Goal: Information Seeking & Learning: Learn about a topic

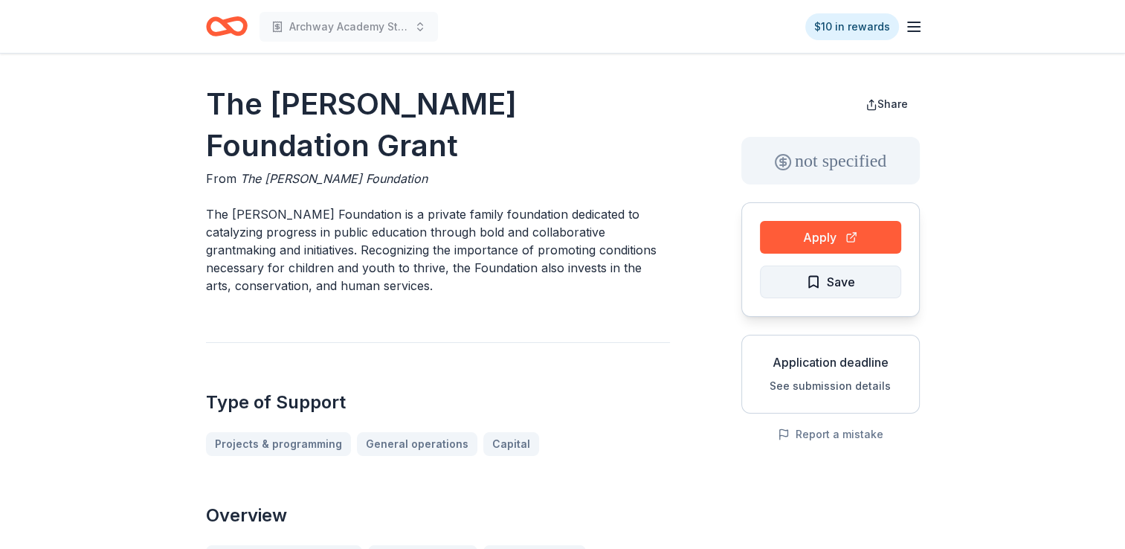
click at [843, 283] on span "Save" at bounding box center [841, 281] width 28 height 19
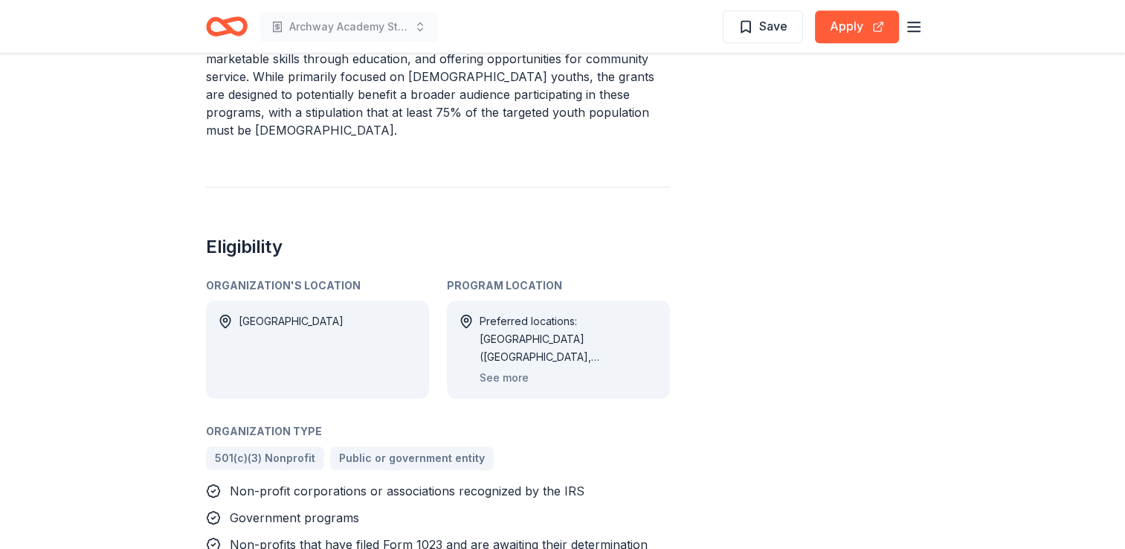
scroll to position [893, 0]
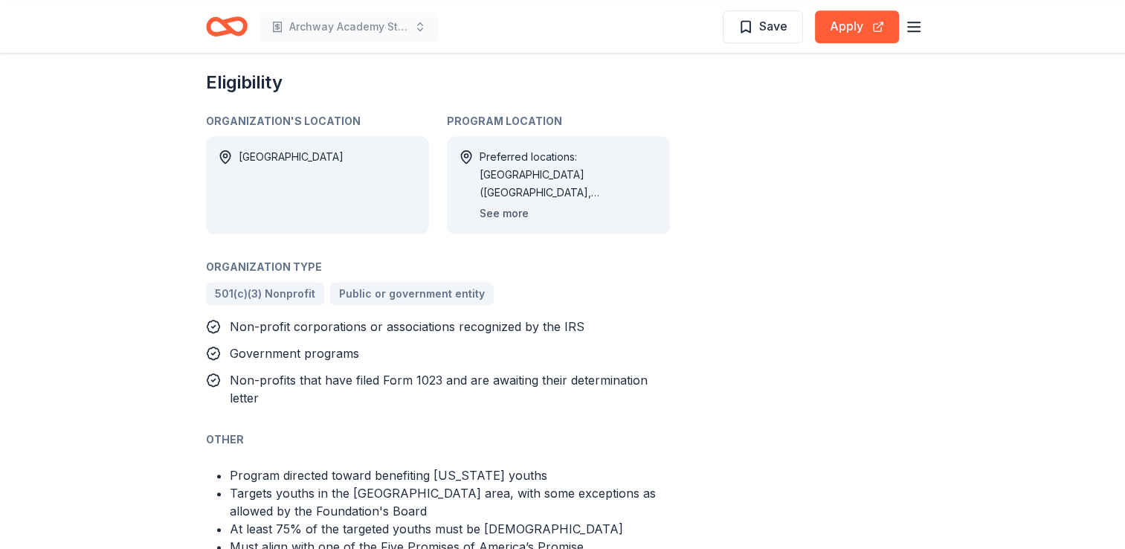
click at [509, 205] on button "See more" at bounding box center [504, 214] width 49 height 18
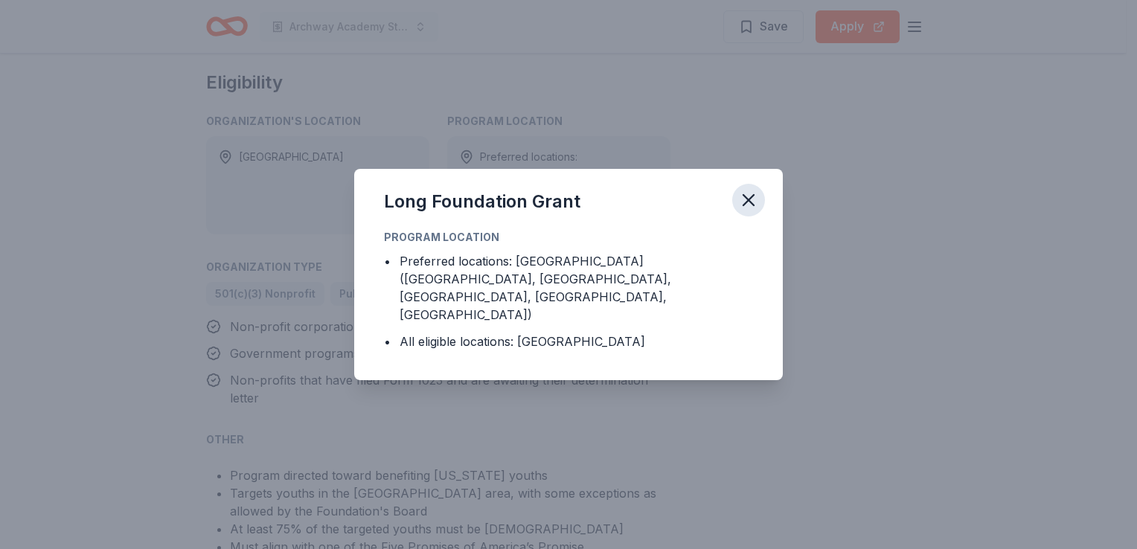
click at [754, 211] on icon "button" at bounding box center [748, 200] width 21 height 21
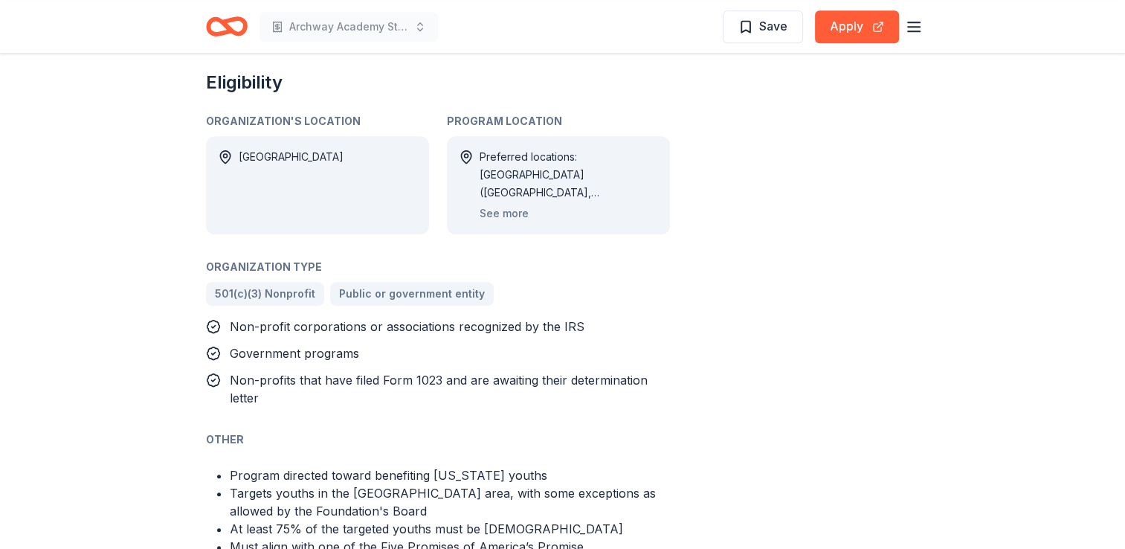
scroll to position [669, 0]
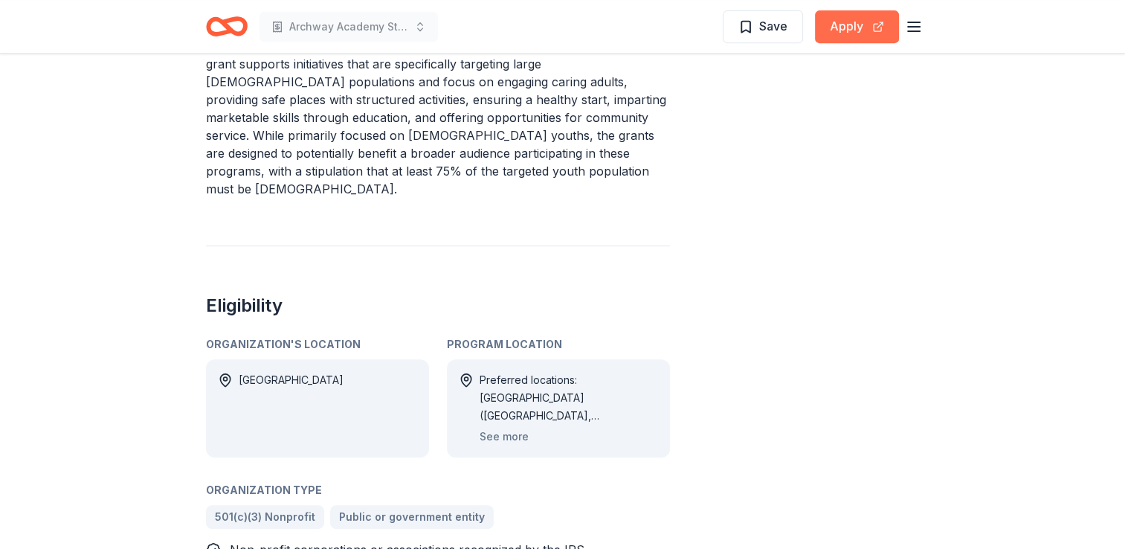
click at [849, 37] on button "Apply" at bounding box center [857, 26] width 84 height 33
click at [762, 33] on span "Save" at bounding box center [773, 25] width 28 height 19
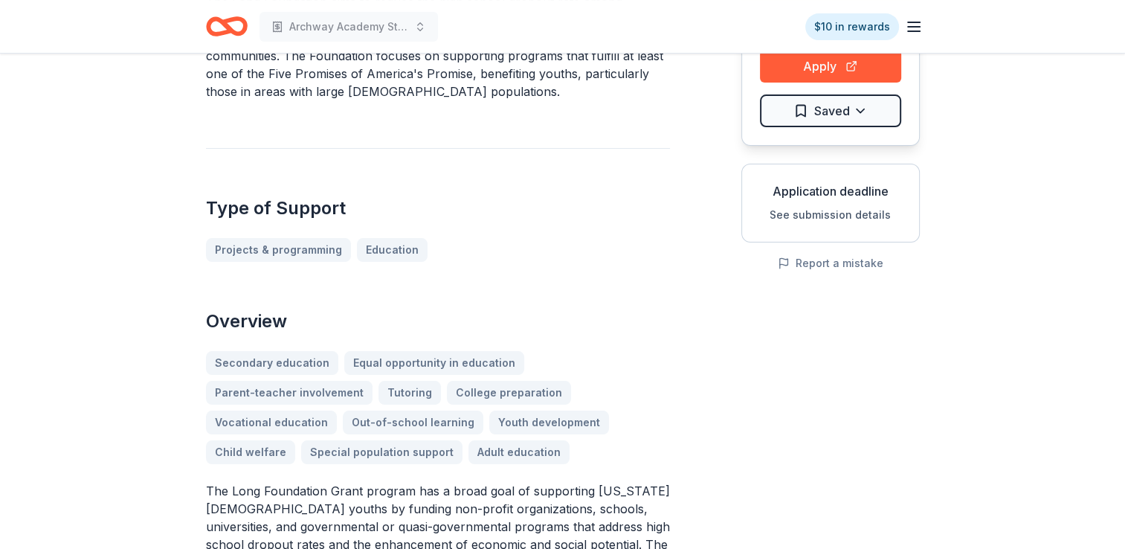
scroll to position [0, 0]
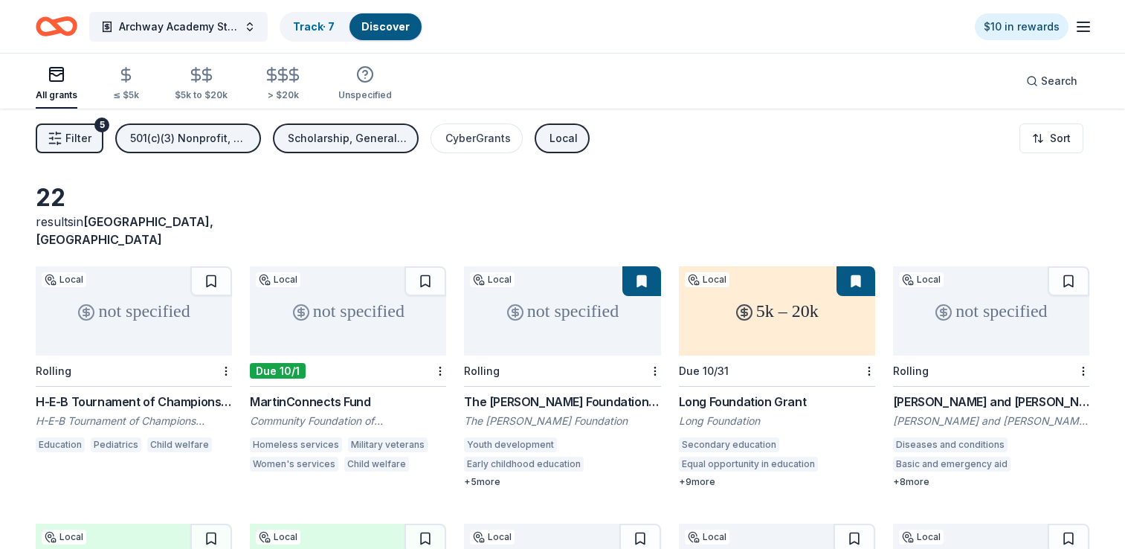
scroll to position [74, 0]
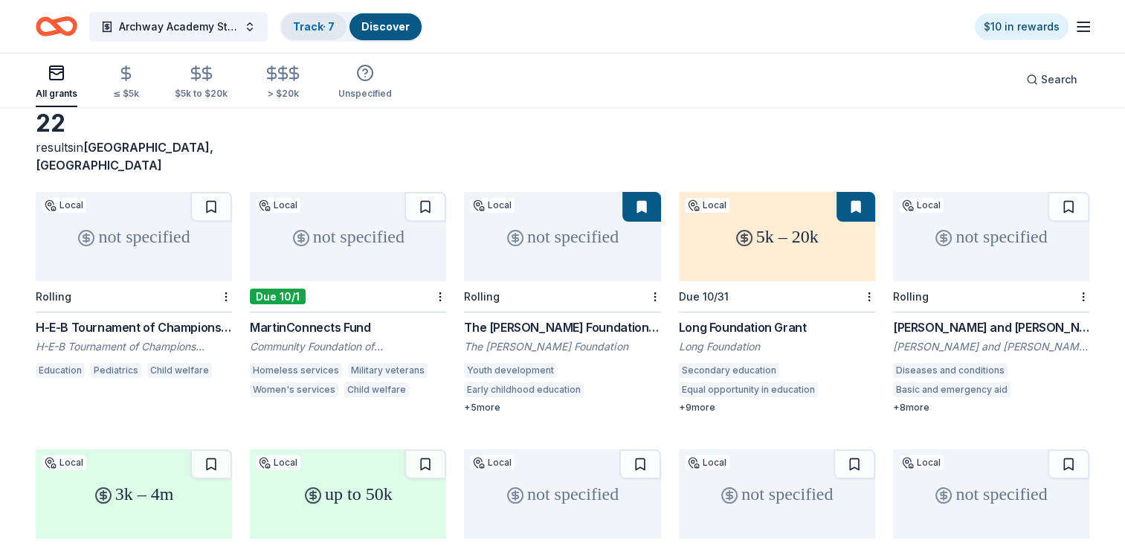
click at [318, 31] on link "Track · 7" at bounding box center [314, 26] width 42 height 13
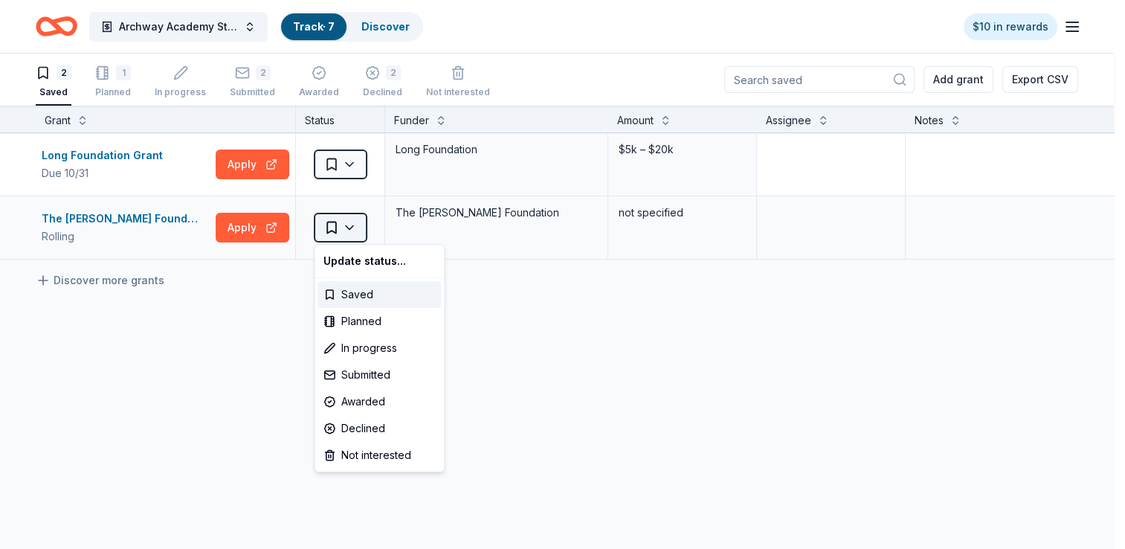
click at [358, 225] on html "Archway Academy Student Fund Track · 7 Discover $10 in rewards 2 Saved 1 Planne…" at bounding box center [562, 274] width 1125 height 549
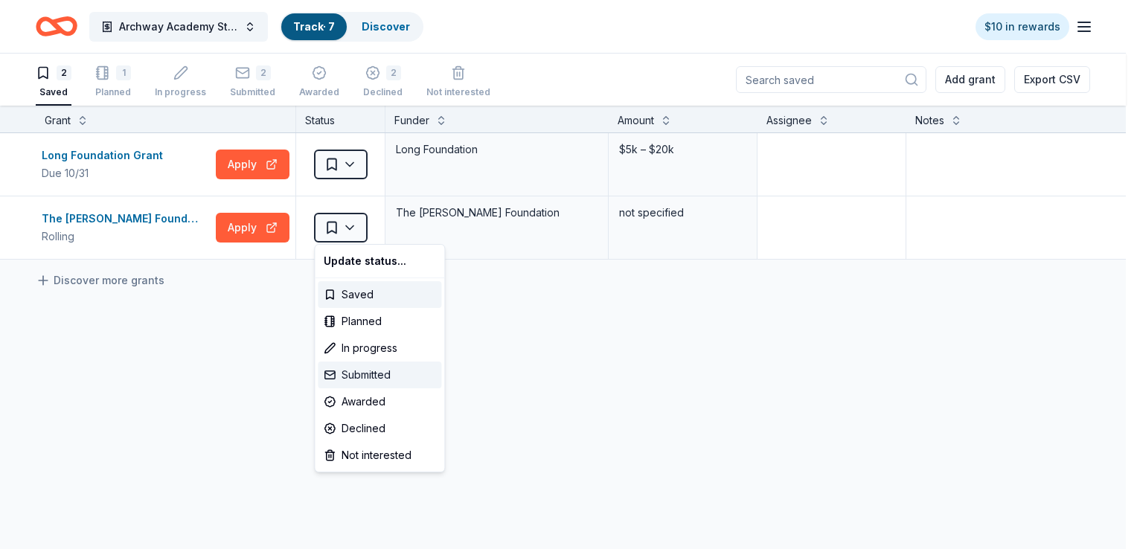
click at [373, 380] on div "Submitted" at bounding box center [379, 375] width 123 height 27
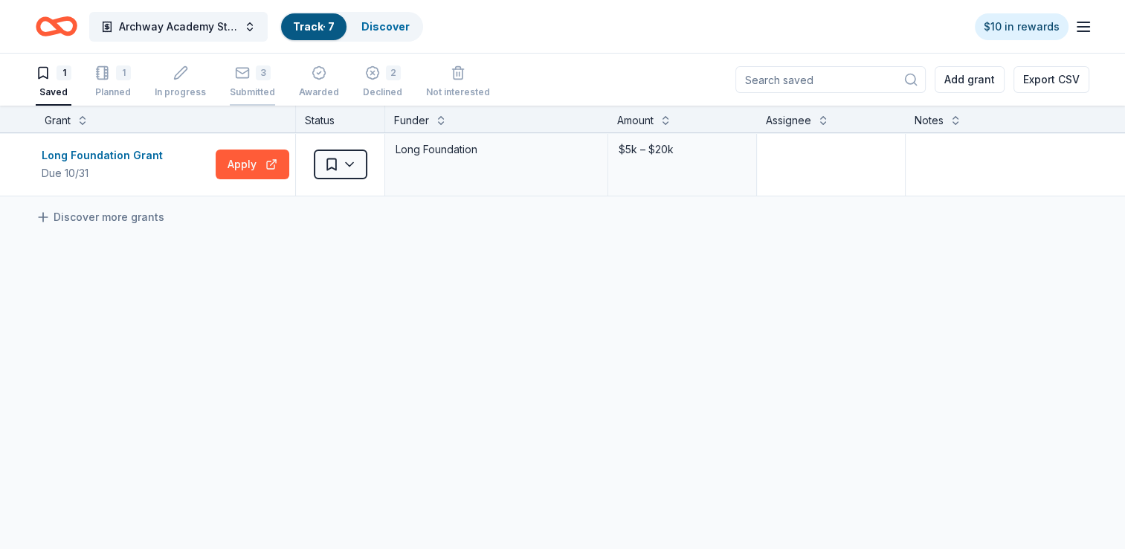
click at [251, 82] on div "3 Submitted" at bounding box center [252, 73] width 45 height 33
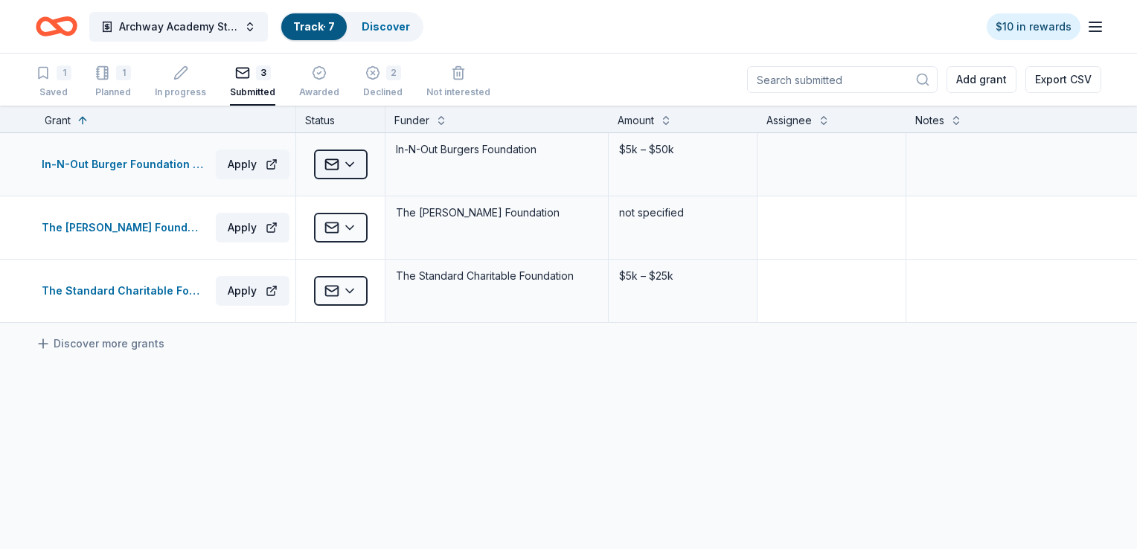
click at [350, 164] on html "Archway Academy Student Fund Track · 7 Discover $10 in rewards 1 Saved 1 Planne…" at bounding box center [568, 274] width 1137 height 549
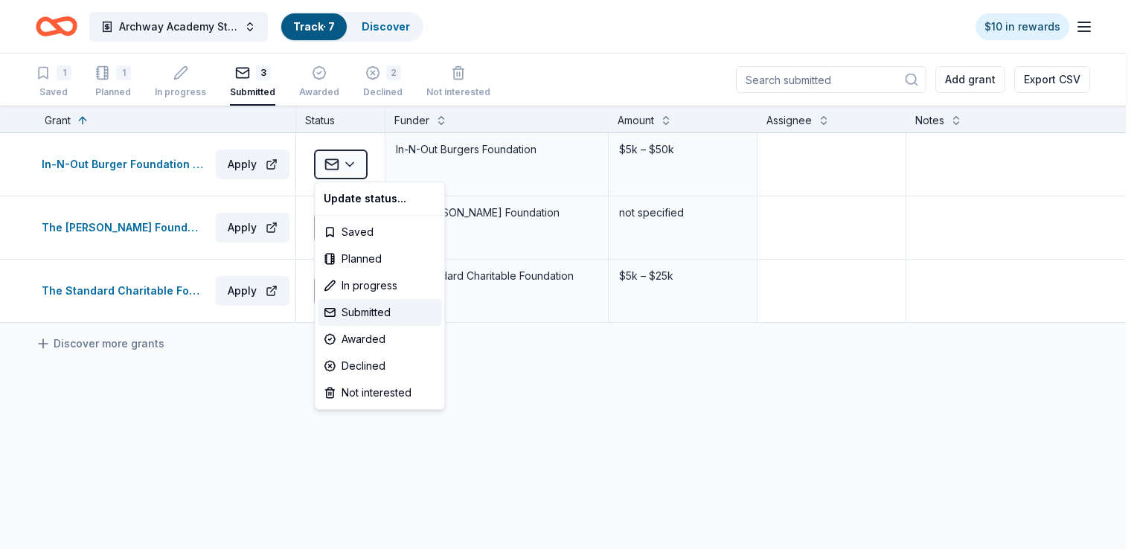
click at [237, 353] on html "Archway Academy Student Fund Track · 7 Discover $10 in rewards 1 Saved 1 Planne…" at bounding box center [568, 274] width 1137 height 549
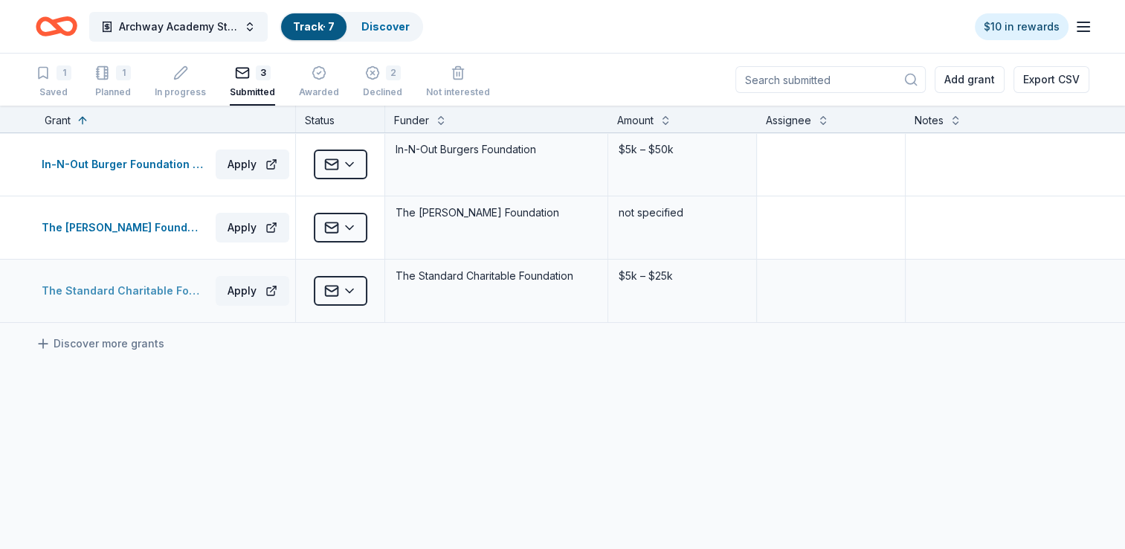
click at [144, 292] on div "The Standard Charitable Foundation Grant" at bounding box center [126, 291] width 168 height 18
click at [369, 92] on div "Declined" at bounding box center [382, 92] width 39 height 12
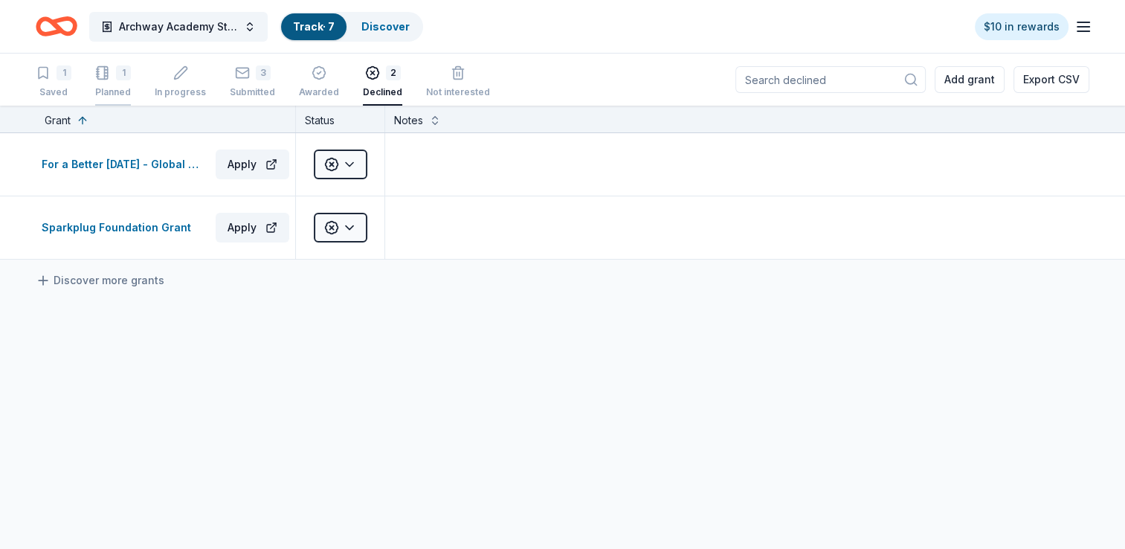
click at [113, 82] on div "1 Planned" at bounding box center [113, 81] width 36 height 33
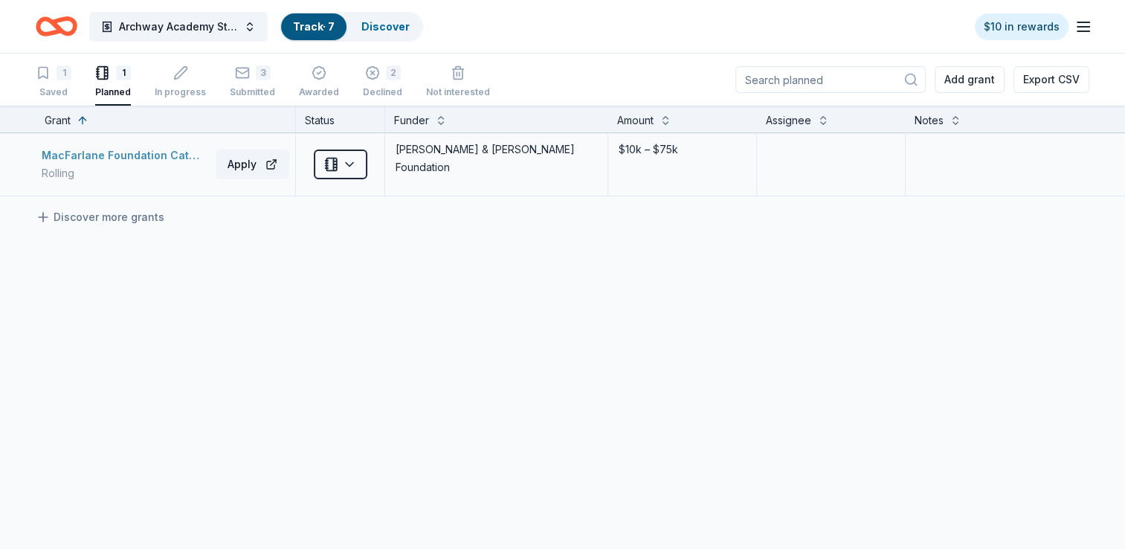
click at [131, 167] on div "Rolling" at bounding box center [126, 173] width 168 height 18
click at [54, 90] on div "Saved" at bounding box center [54, 92] width 36 height 12
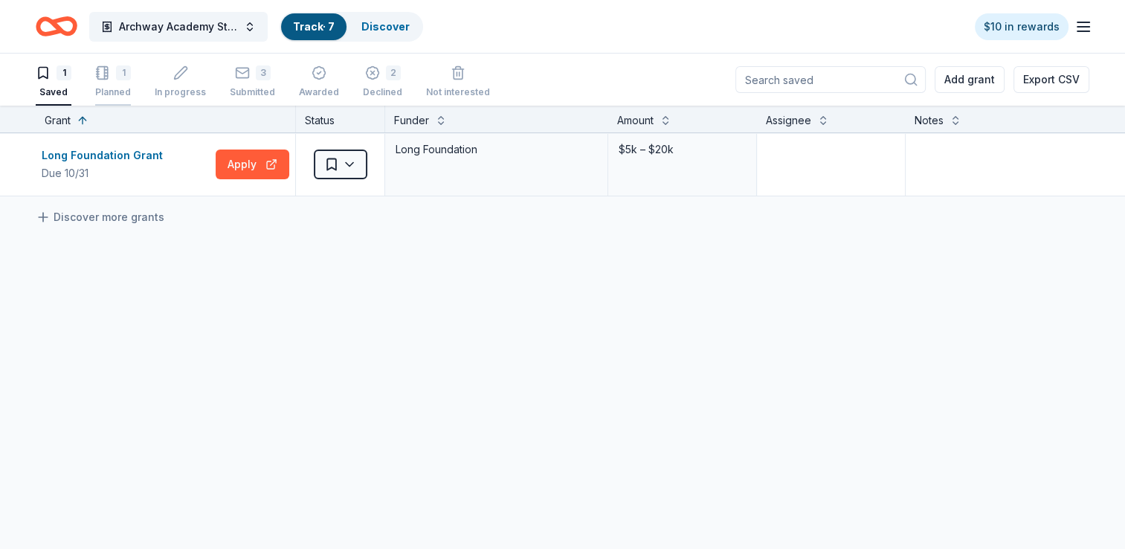
click at [104, 89] on div "Planned" at bounding box center [113, 92] width 36 height 12
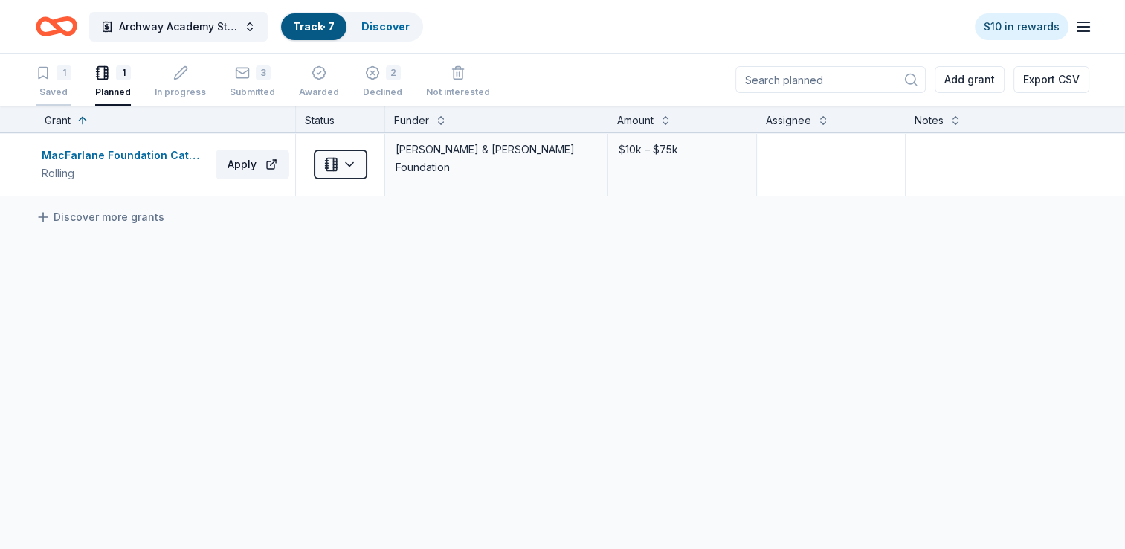
click at [58, 80] on div "1" at bounding box center [64, 72] width 15 height 15
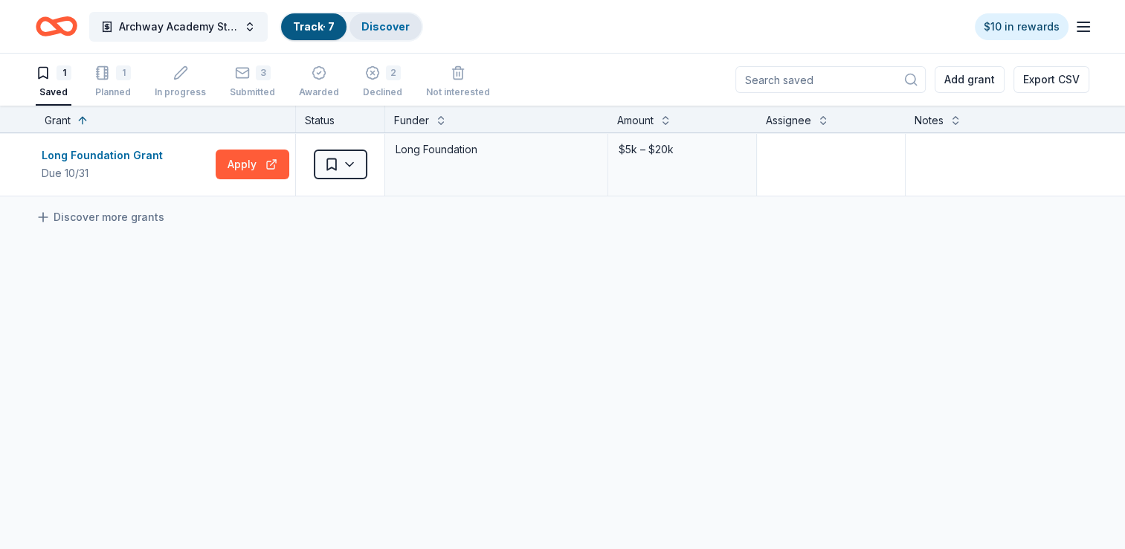
click at [387, 20] on link "Discover" at bounding box center [386, 26] width 48 height 13
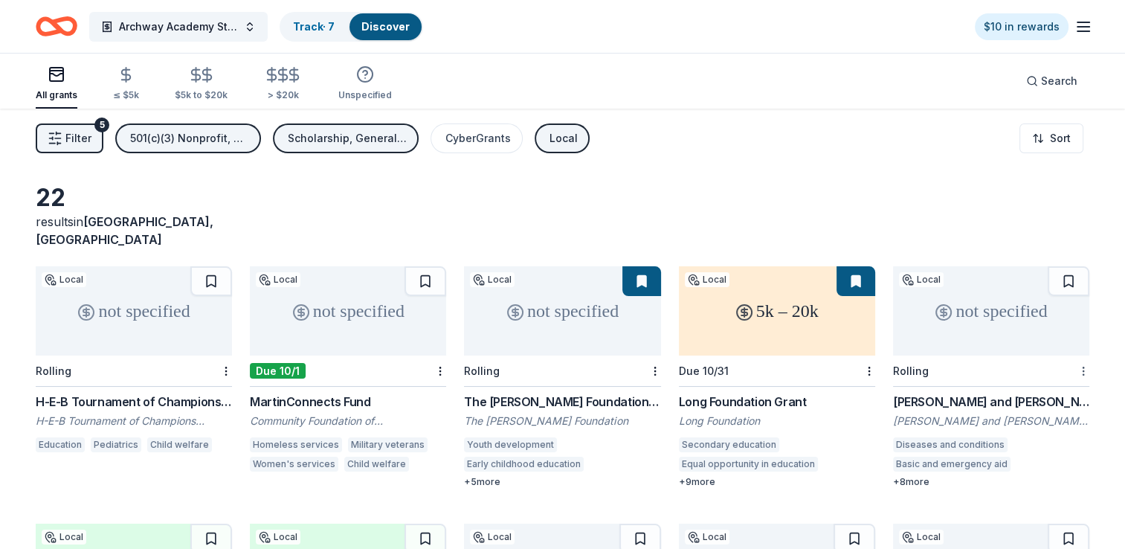
click at [1080, 353] on html "Archway Academy Student Fund Track · 7 Discover $10 in rewards All grants ≤ $5k…" at bounding box center [562, 274] width 1125 height 549
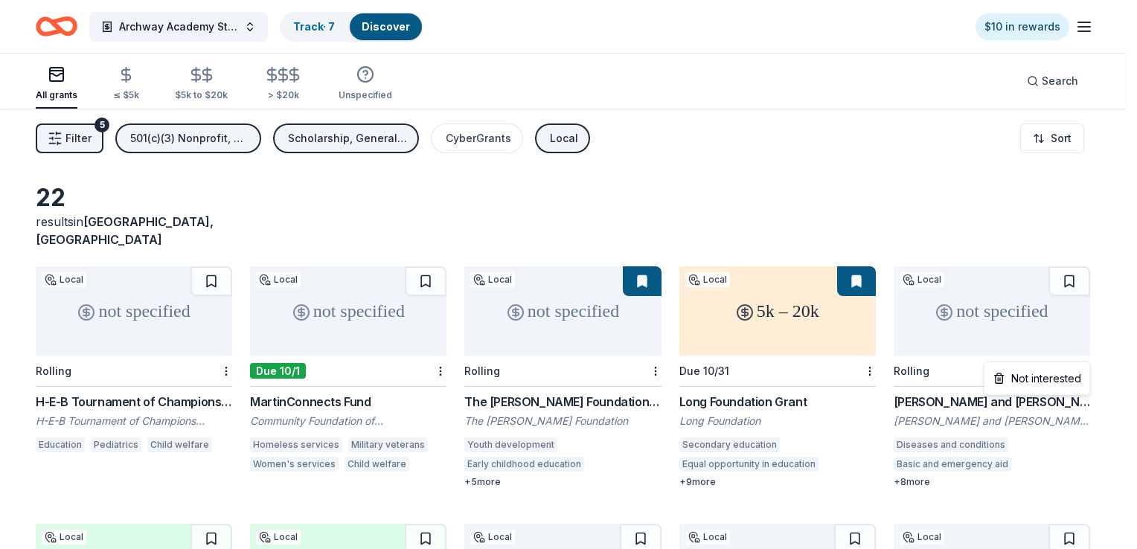
click at [938, 206] on html "Archway Academy Student Fund Track · 7 Discover $10 in rewards All grants ≤ $5k…" at bounding box center [568, 274] width 1137 height 549
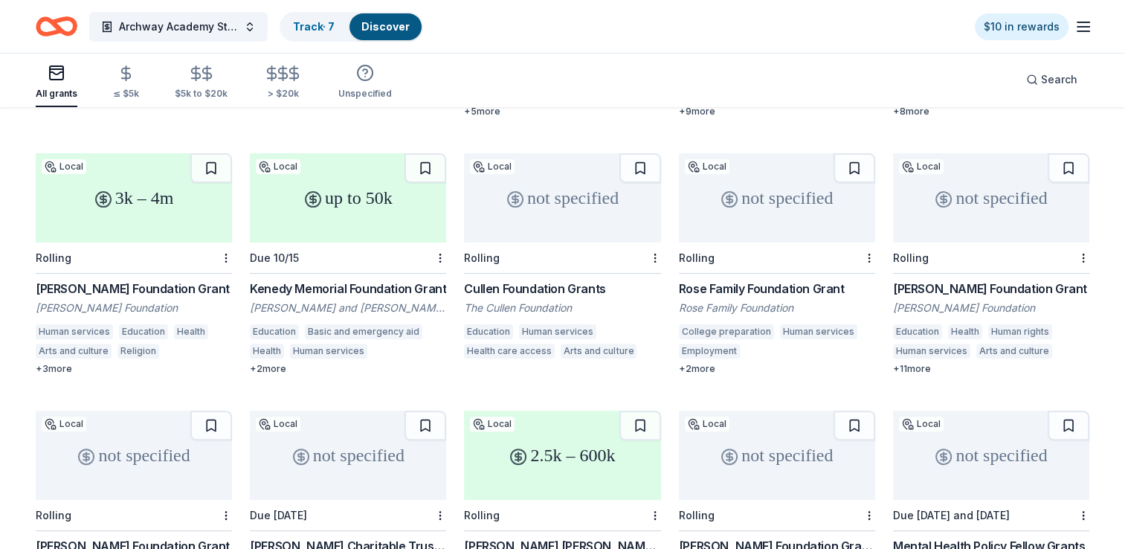
scroll to position [372, 0]
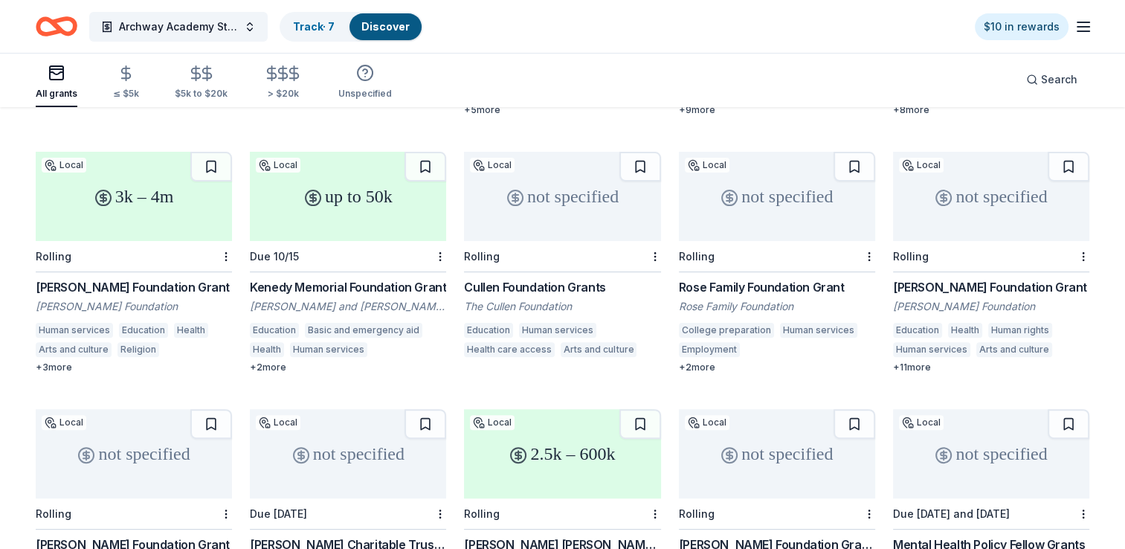
click at [380, 199] on div "up to 50k" at bounding box center [348, 196] width 196 height 89
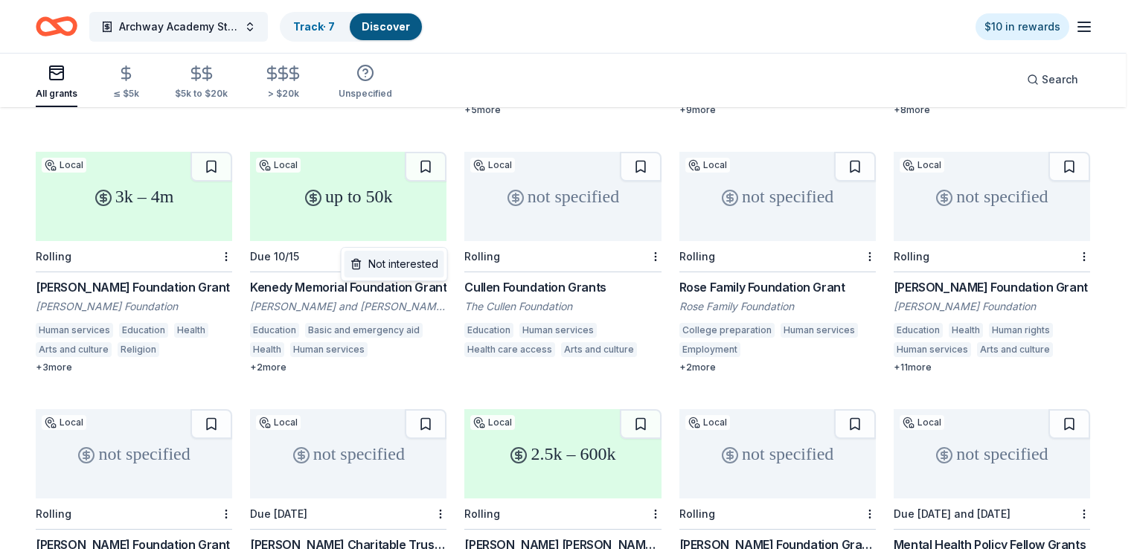
click at [409, 270] on div "Not interested" at bounding box center [394, 264] width 100 height 27
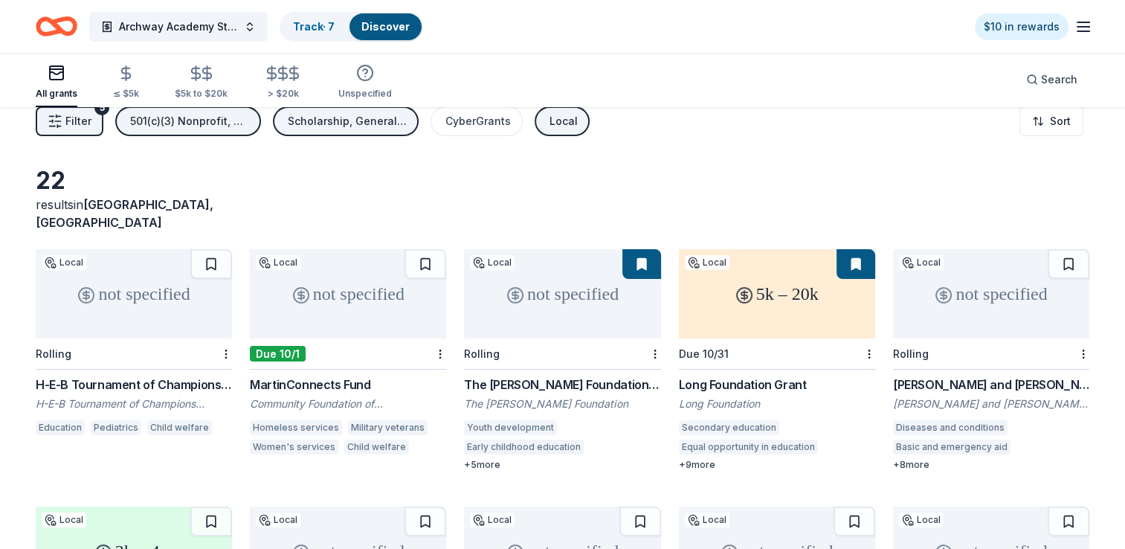
scroll to position [0, 0]
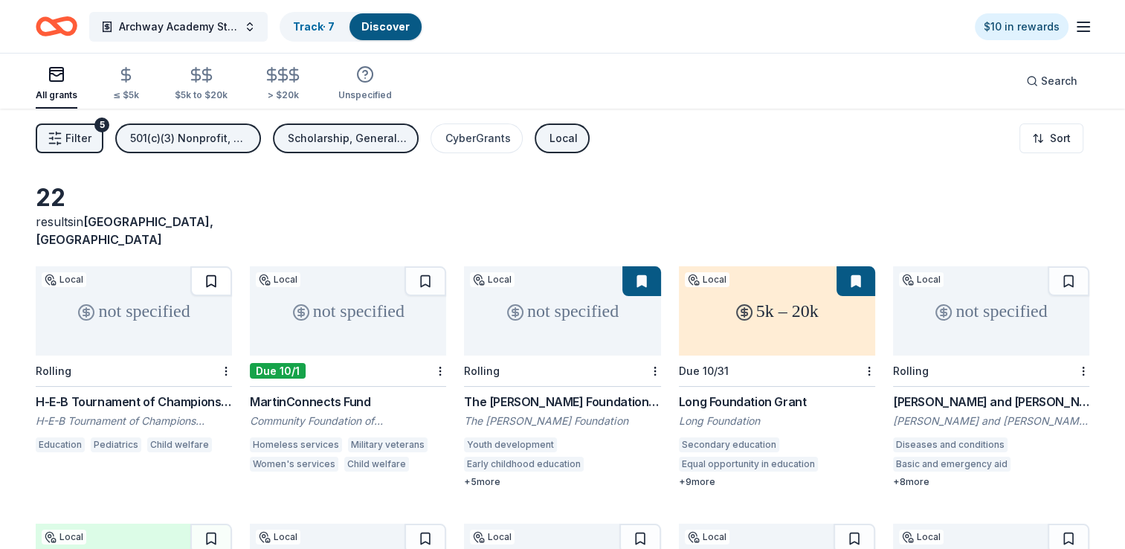
click at [217, 266] on button at bounding box center [211, 281] width 42 height 30
click at [324, 25] on link "Track · 8" at bounding box center [314, 26] width 42 height 13
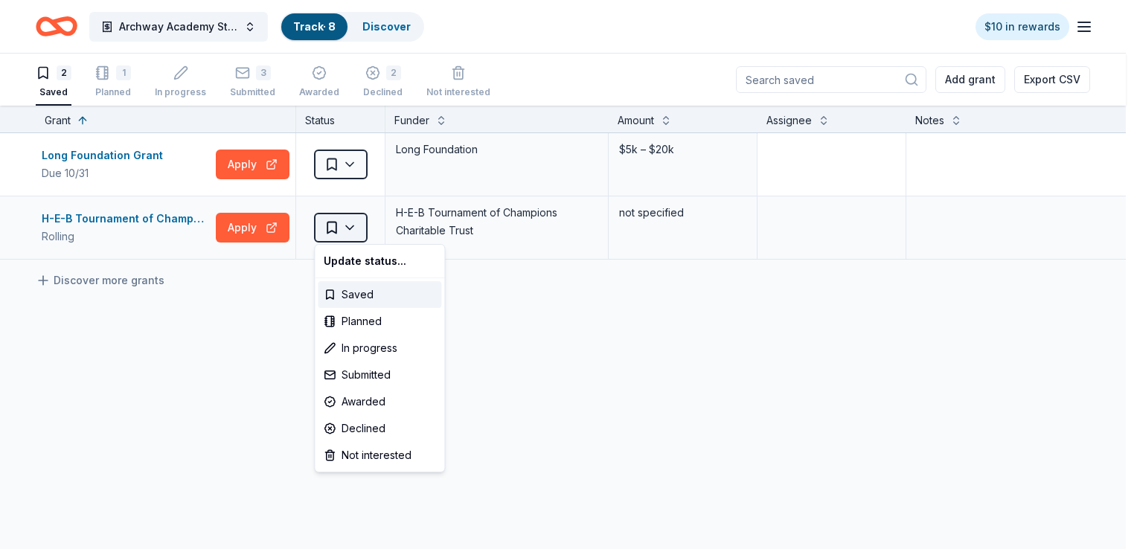
click at [359, 229] on html "Archway Academy Student Fund Track · 8 Discover $10 in rewards 2 Saved 1 Planne…" at bounding box center [568, 274] width 1137 height 549
click at [373, 398] on div "Awarded" at bounding box center [379, 401] width 123 height 27
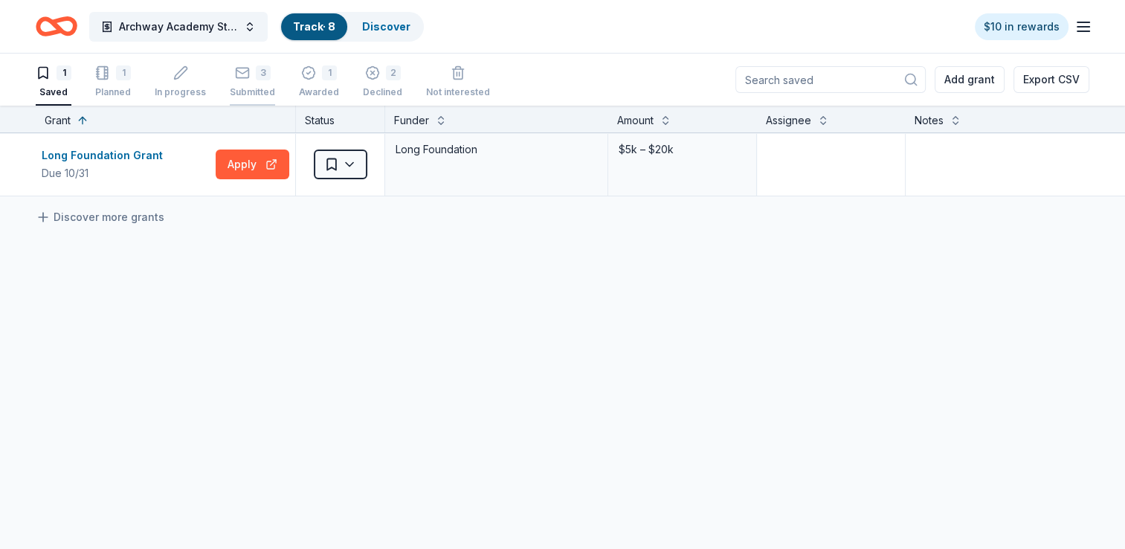
click at [243, 87] on div "Submitted" at bounding box center [252, 92] width 45 height 12
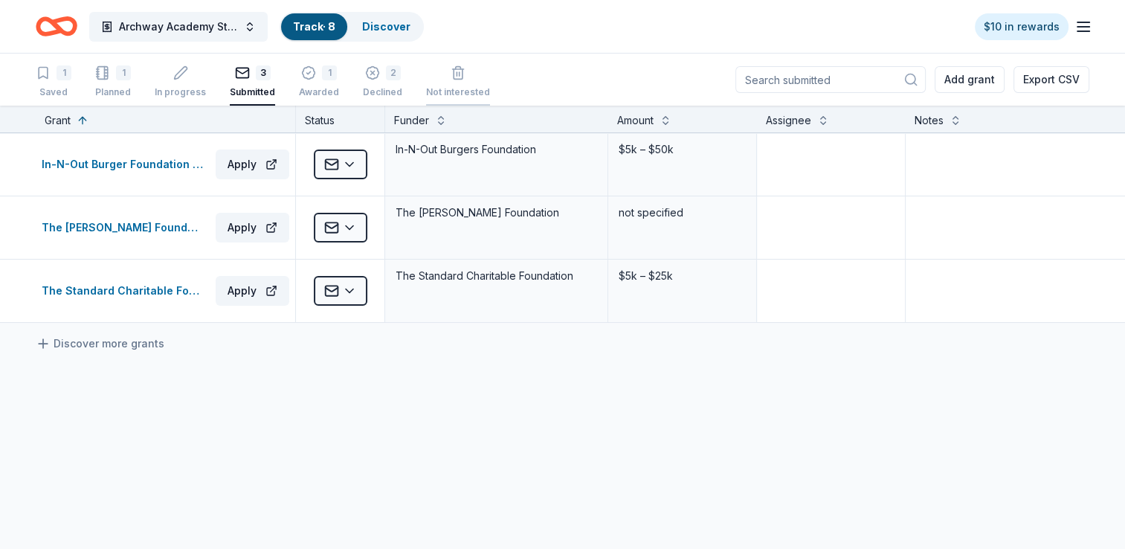
click at [471, 89] on div "Not interested" at bounding box center [458, 92] width 64 height 12
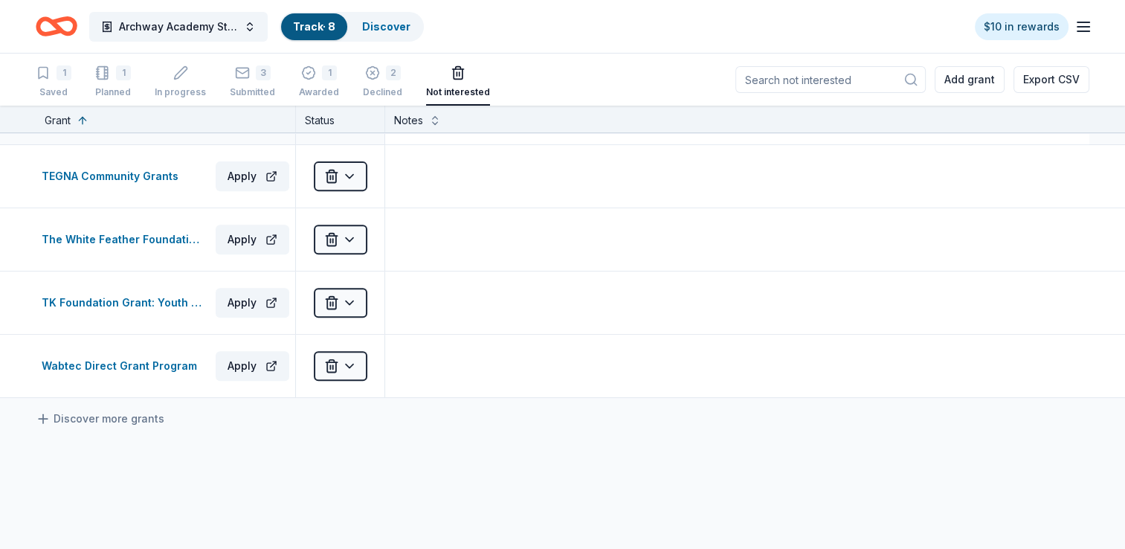
scroll to position [744, 0]
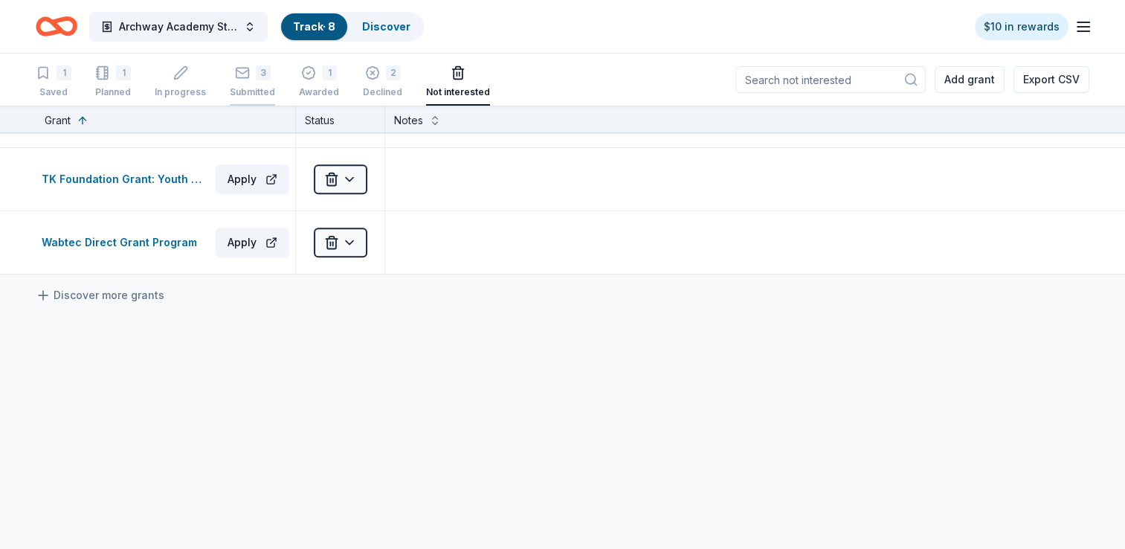
click at [268, 88] on div "Submitted" at bounding box center [252, 92] width 45 height 12
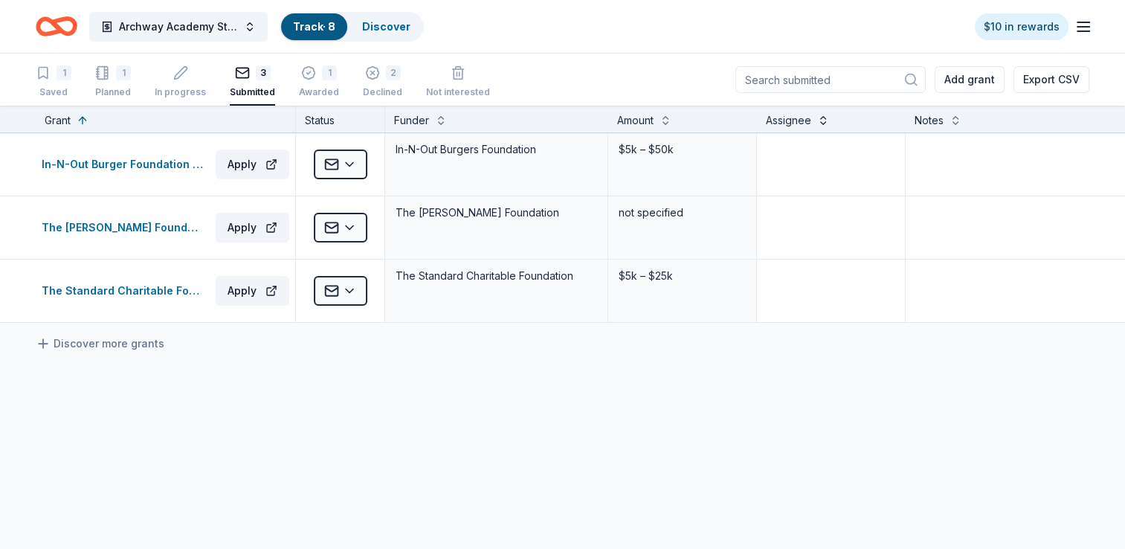
click at [823, 118] on button at bounding box center [824, 119] width 12 height 15
click at [825, 122] on button at bounding box center [824, 119] width 12 height 15
click at [152, 304] on div "The Standard Charitable Foundation Grant Apply" at bounding box center [166, 291] width 260 height 62
click at [126, 86] on div "Planned" at bounding box center [113, 92] width 36 height 12
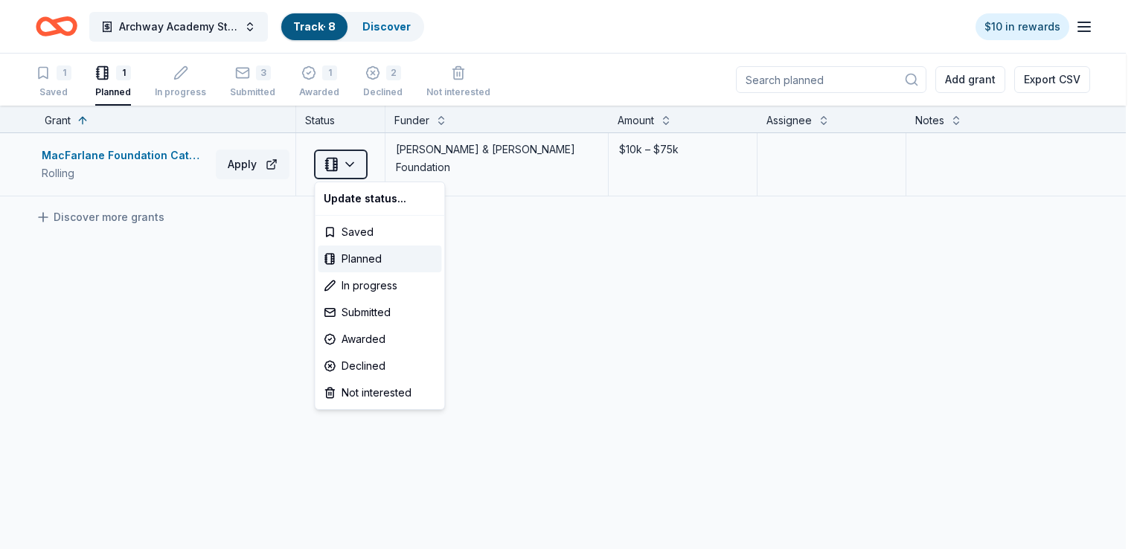
click at [355, 170] on html "Archway Academy Student Fund Track · 8 Discover $10 in rewards 1 Saved 1 Planne…" at bounding box center [568, 274] width 1137 height 549
click at [705, 248] on html "Archway Academy Student Fund Track · 8 Discover $10 in rewards 1 Saved 1 Planne…" at bounding box center [568, 274] width 1137 height 549
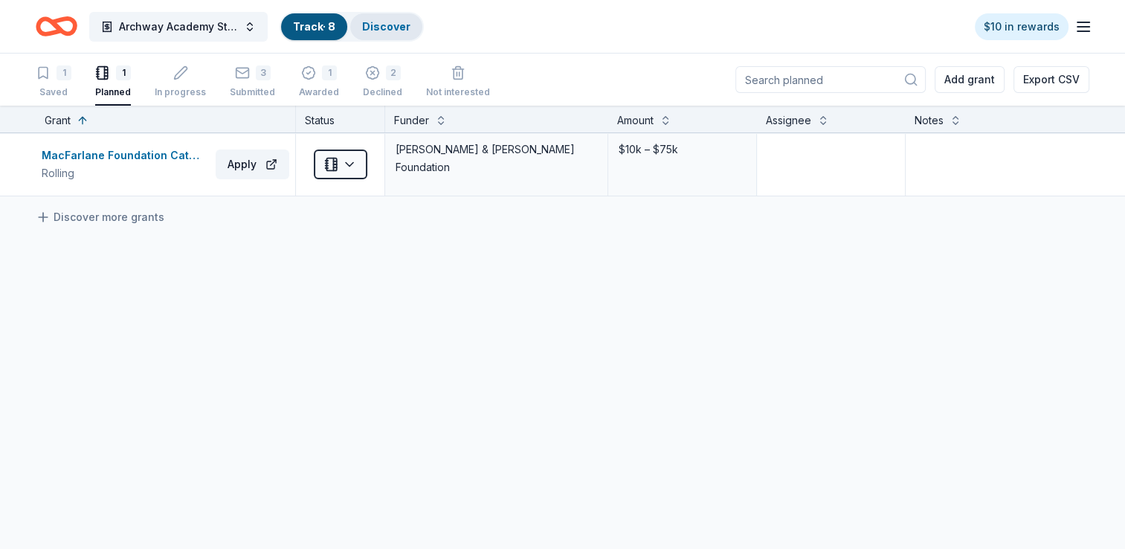
click at [369, 24] on link "Discover" at bounding box center [386, 26] width 48 height 13
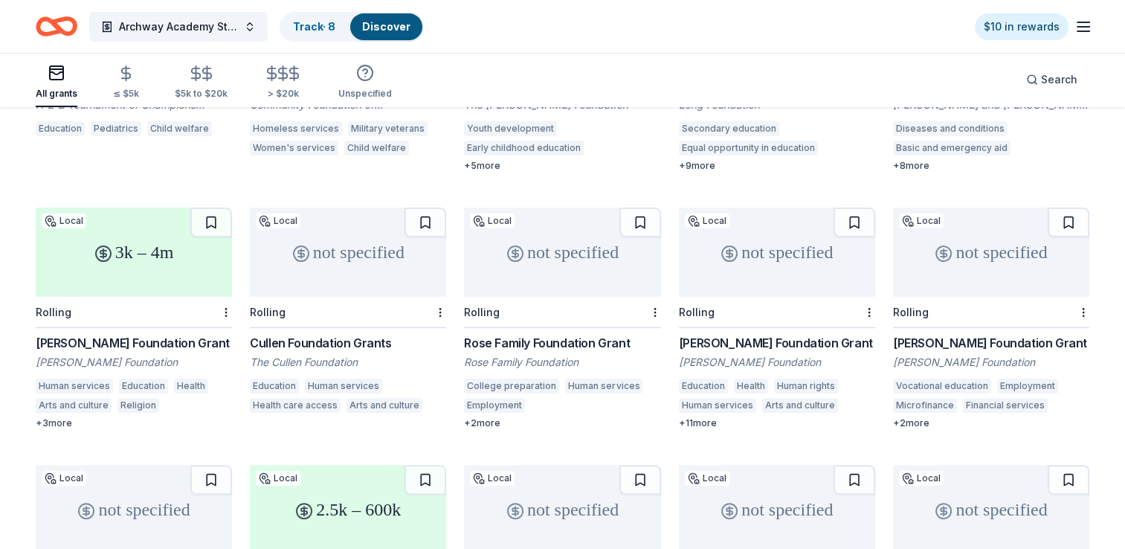
scroll to position [372, 0]
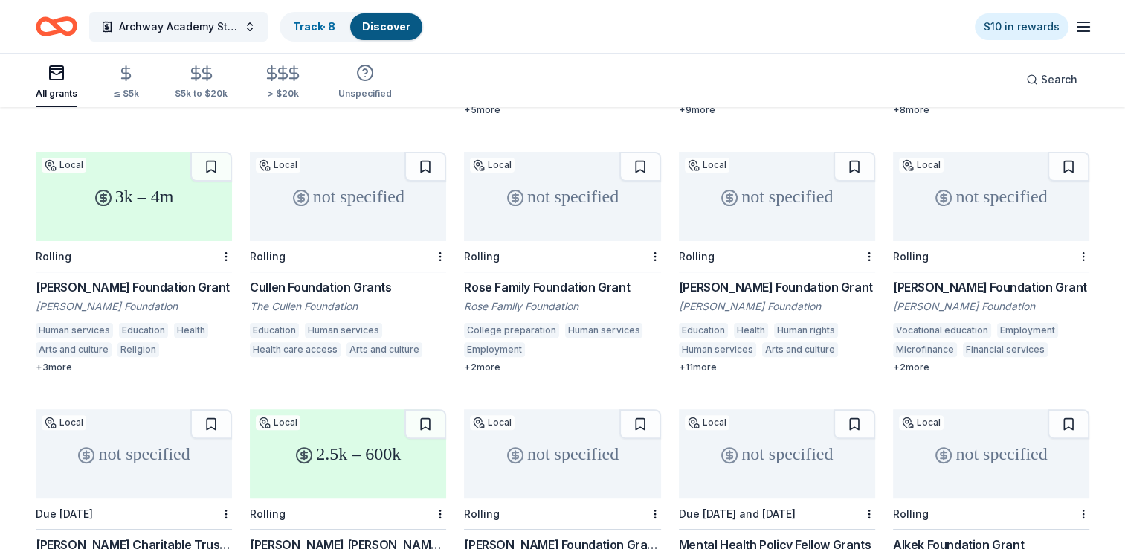
click at [515, 192] on div "not specified" at bounding box center [562, 196] width 196 height 89
click at [754, 193] on div "not specified" at bounding box center [777, 196] width 196 height 89
click at [970, 205] on div "not specified" at bounding box center [991, 196] width 196 height 89
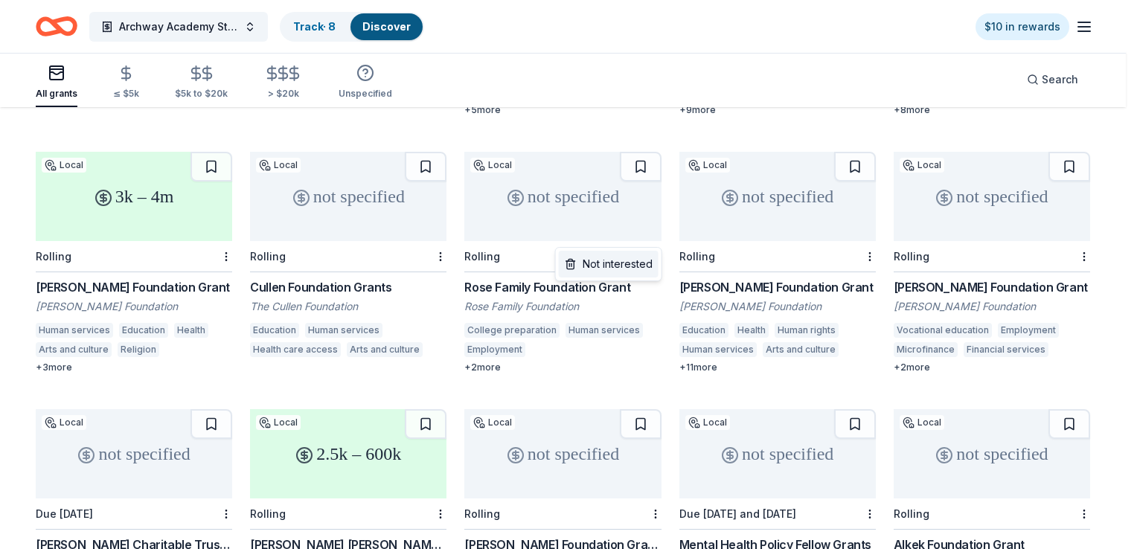
click at [624, 269] on div "Not interested" at bounding box center [609, 264] width 100 height 27
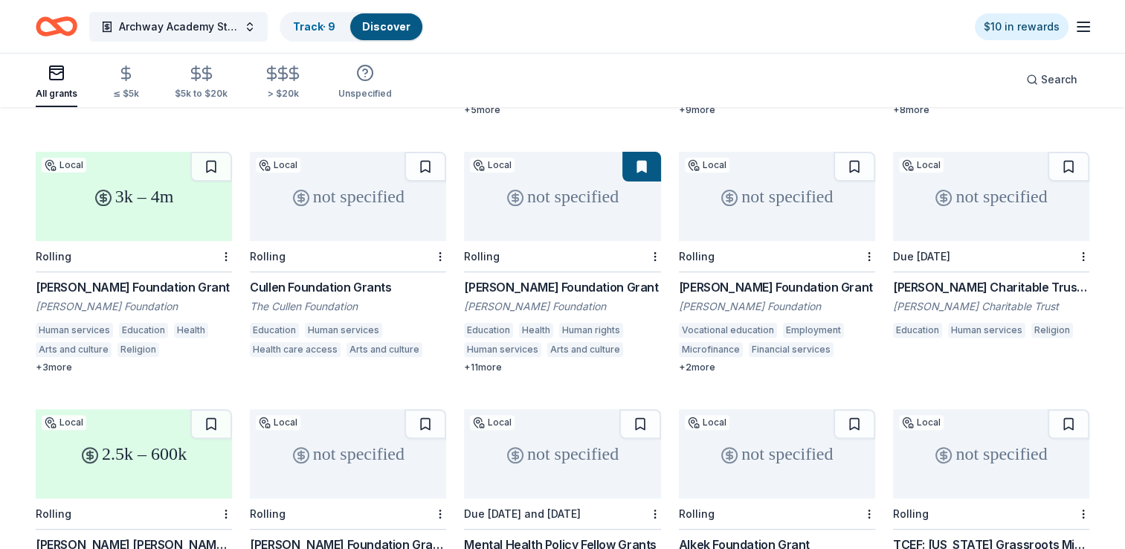
click at [861, 241] on div at bounding box center [868, 256] width 15 height 30
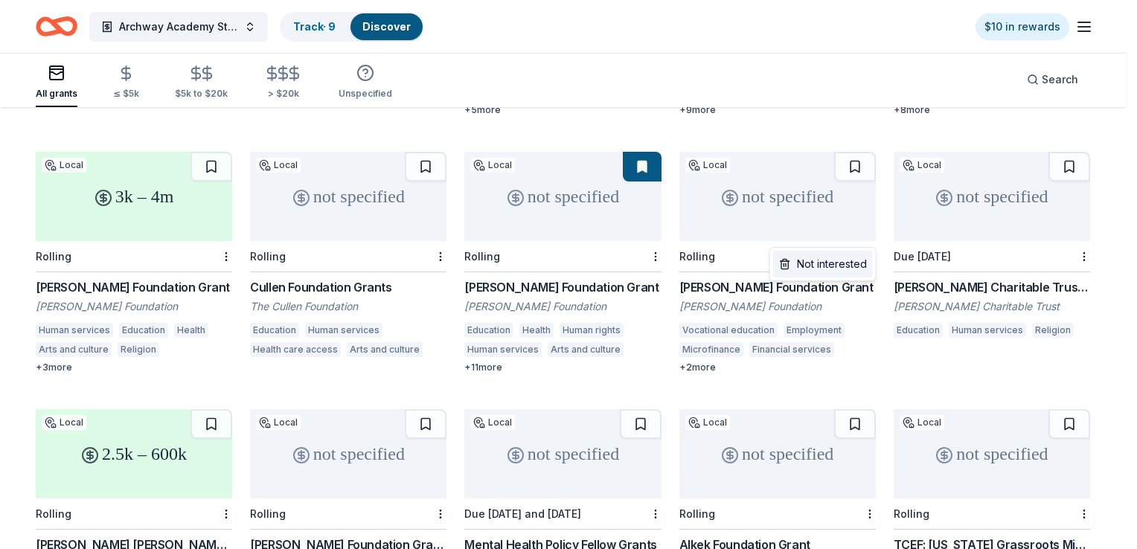
click at [806, 263] on div "Not interested" at bounding box center [823, 264] width 100 height 27
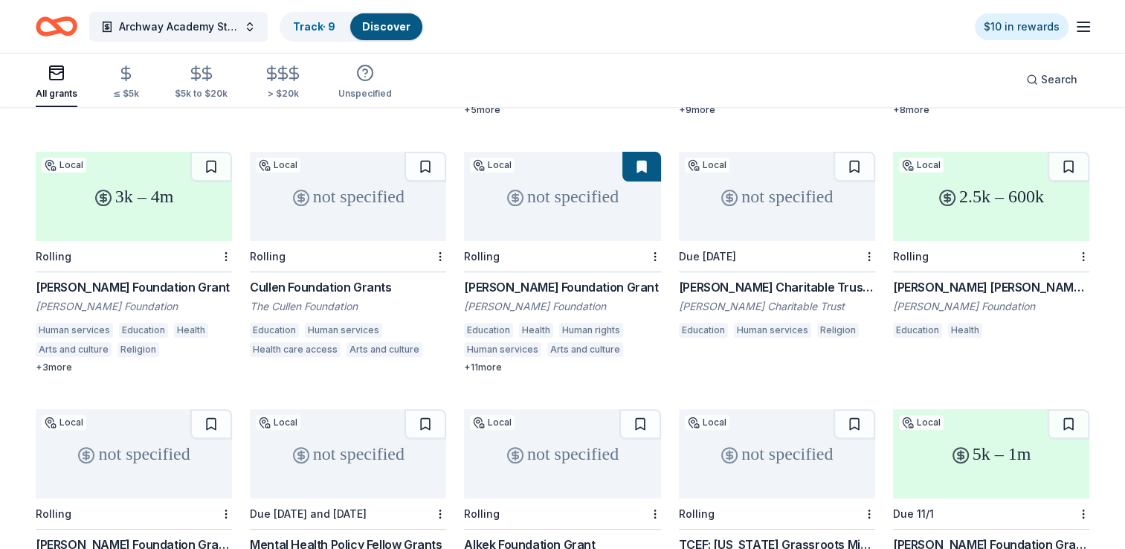
click at [749, 190] on div "not specified" at bounding box center [777, 196] width 196 height 89
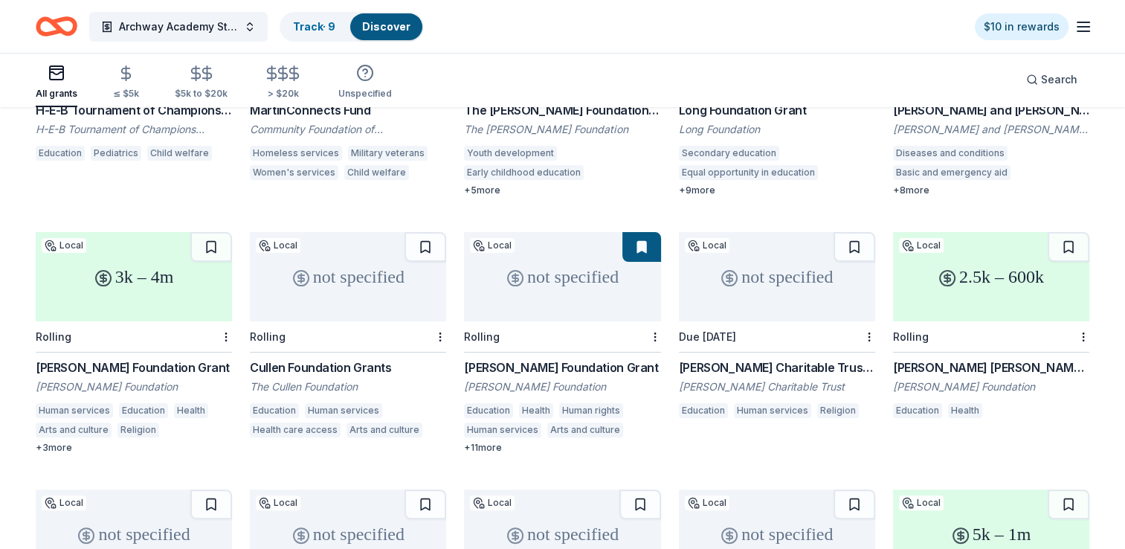
scroll to position [298, 0]
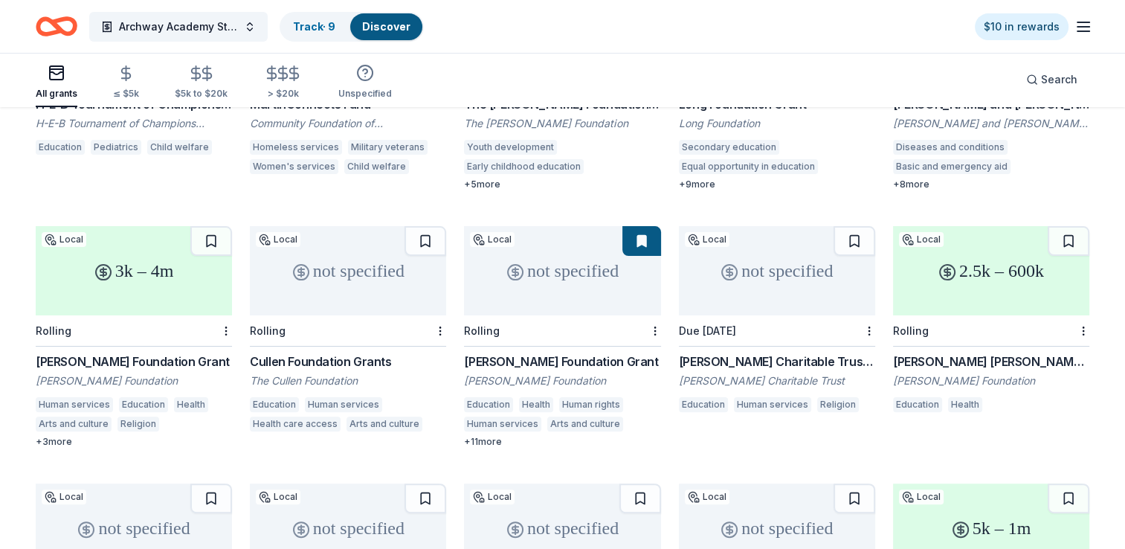
click at [973, 270] on div "2.5k – 600k" at bounding box center [991, 270] width 196 height 89
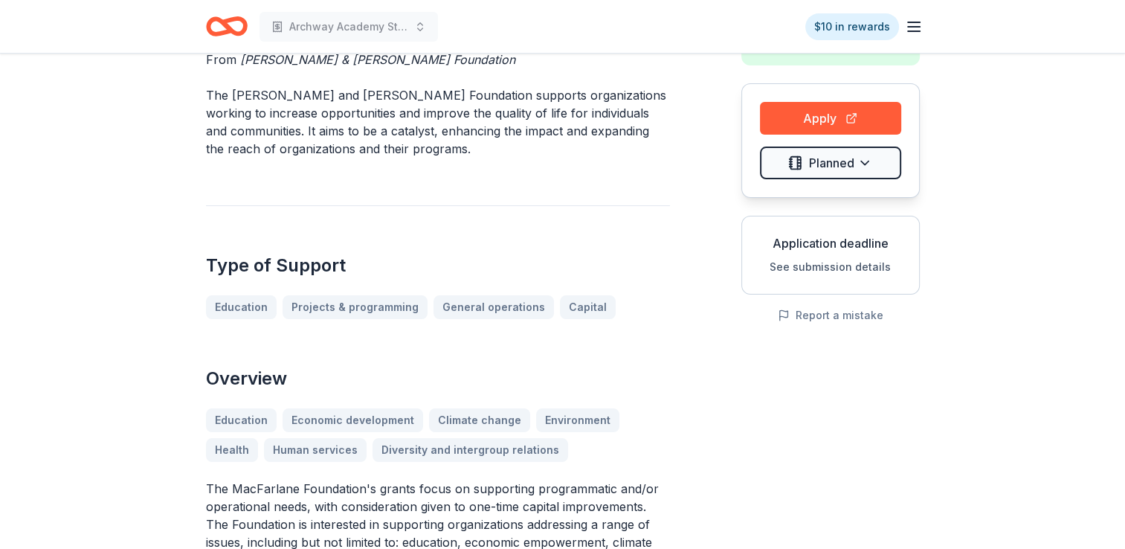
scroll to position [149, 0]
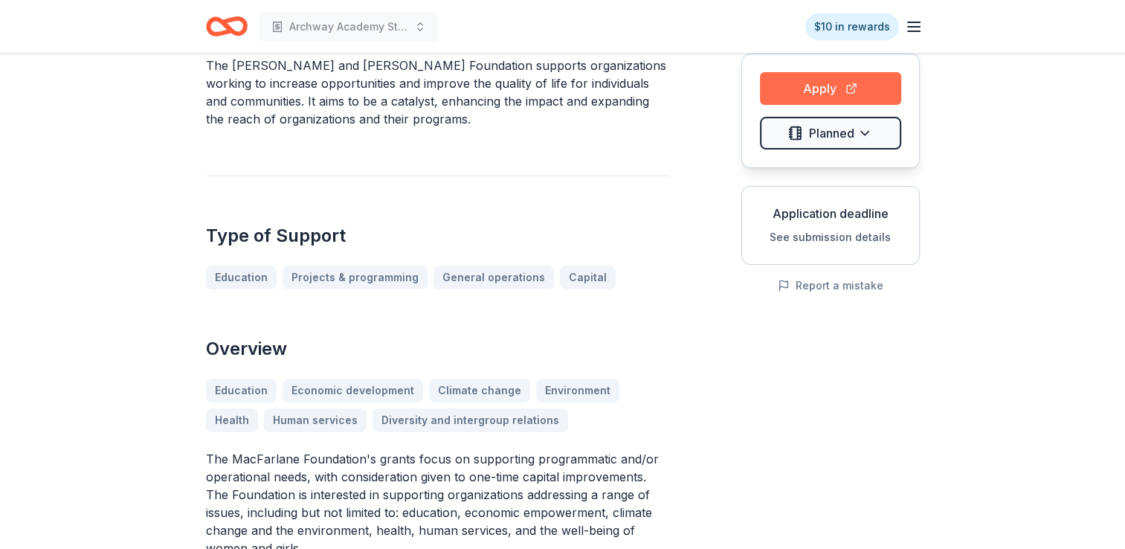
click at [820, 88] on button "Apply" at bounding box center [830, 88] width 141 height 33
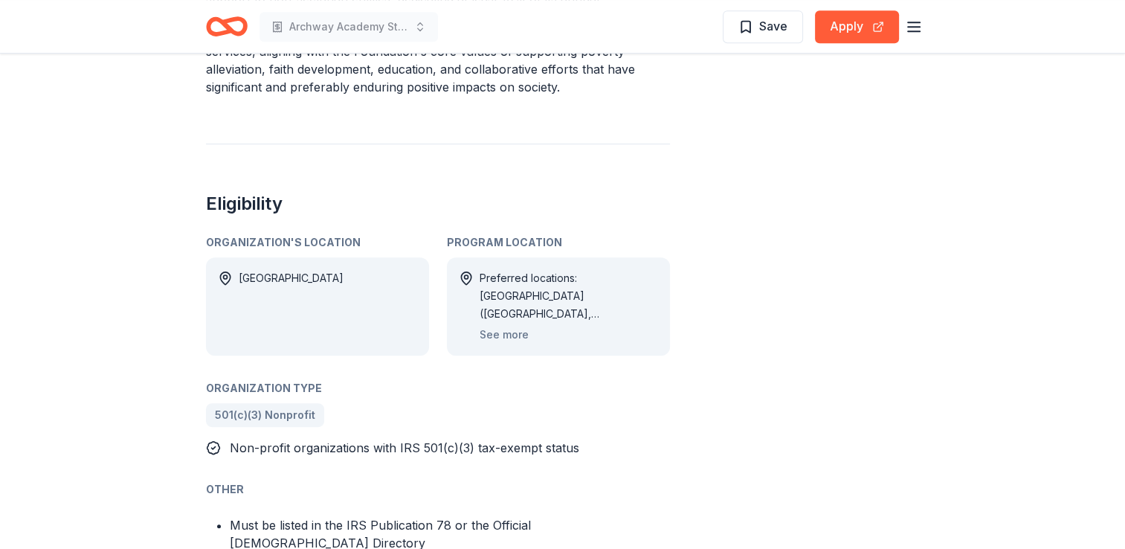
scroll to position [893, 0]
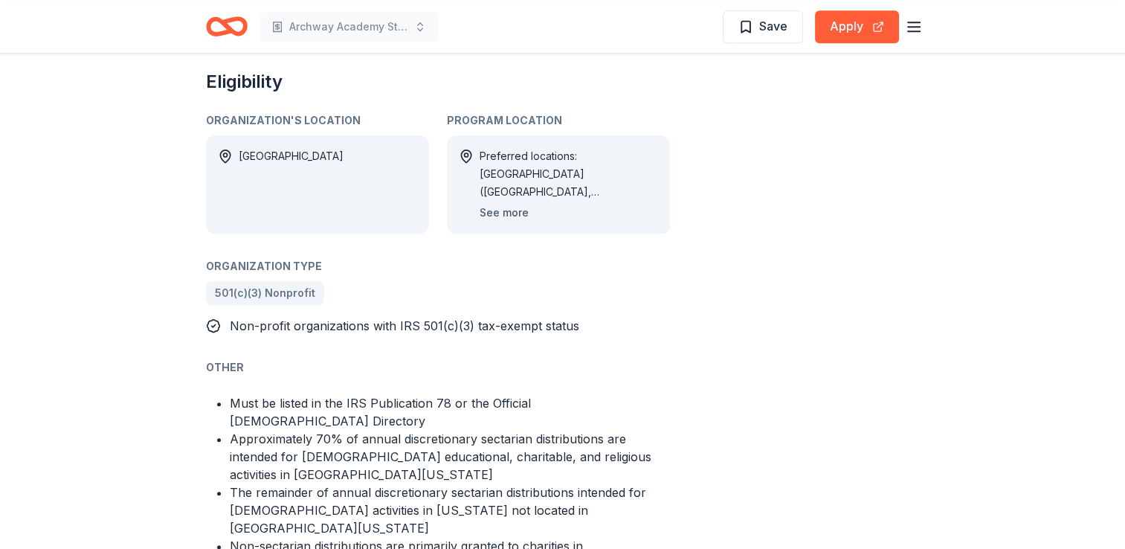
click at [497, 204] on button "See more" at bounding box center [504, 213] width 49 height 18
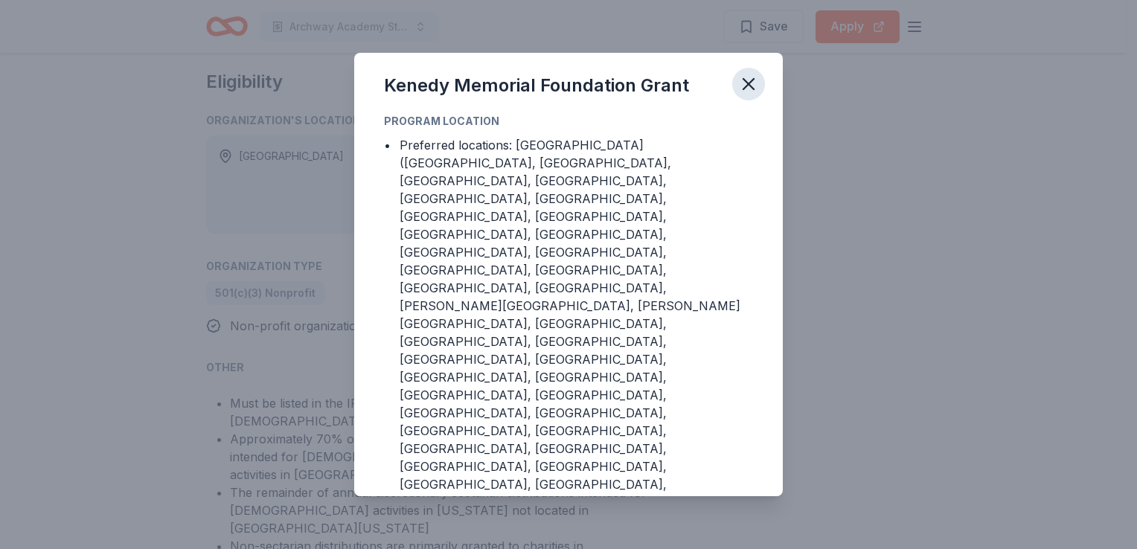
click at [747, 94] on icon "button" at bounding box center [748, 84] width 21 height 21
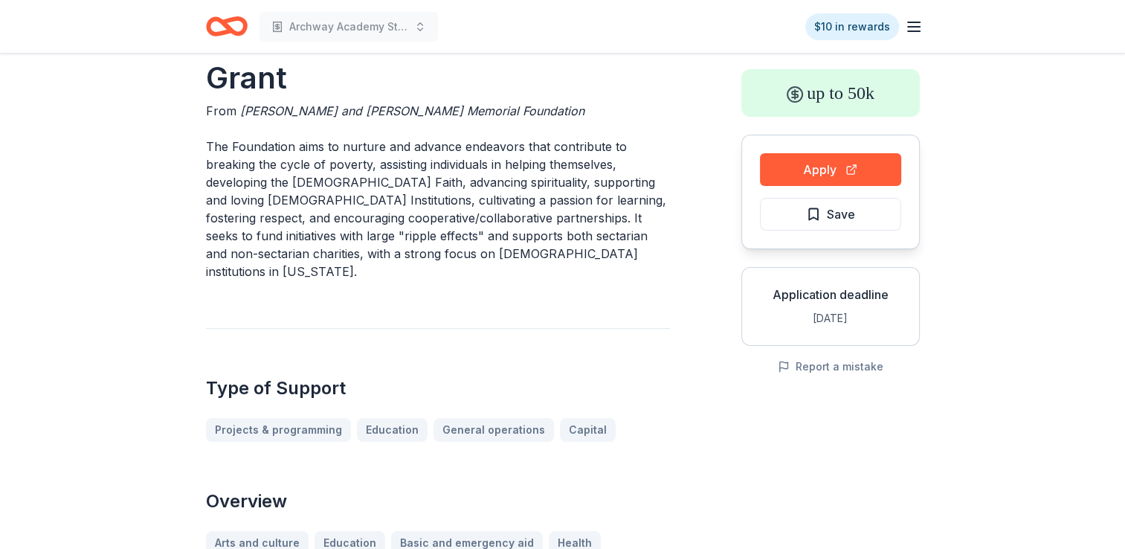
scroll to position [0, 0]
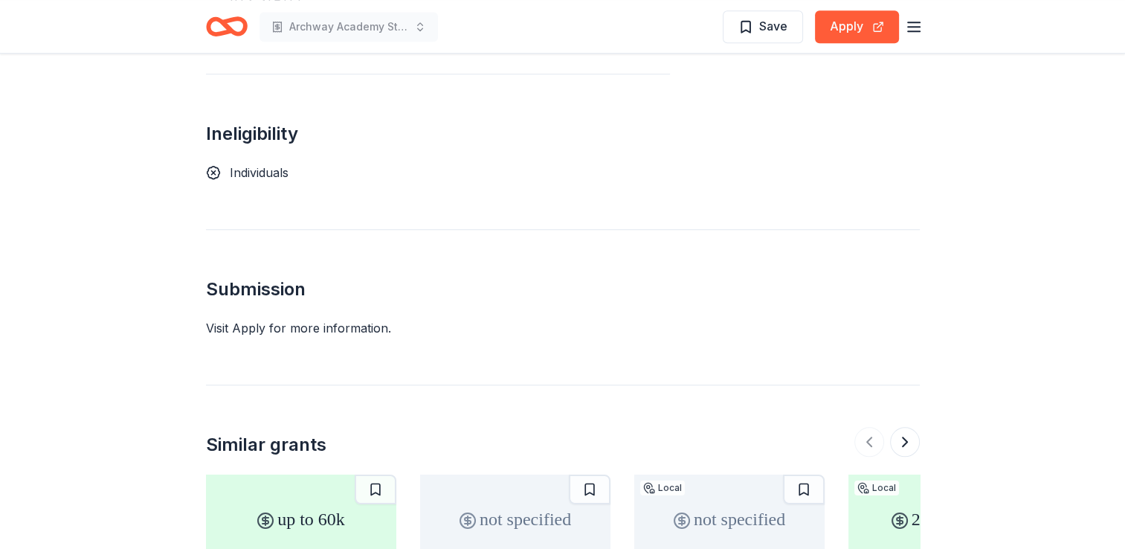
scroll to position [1339, 0]
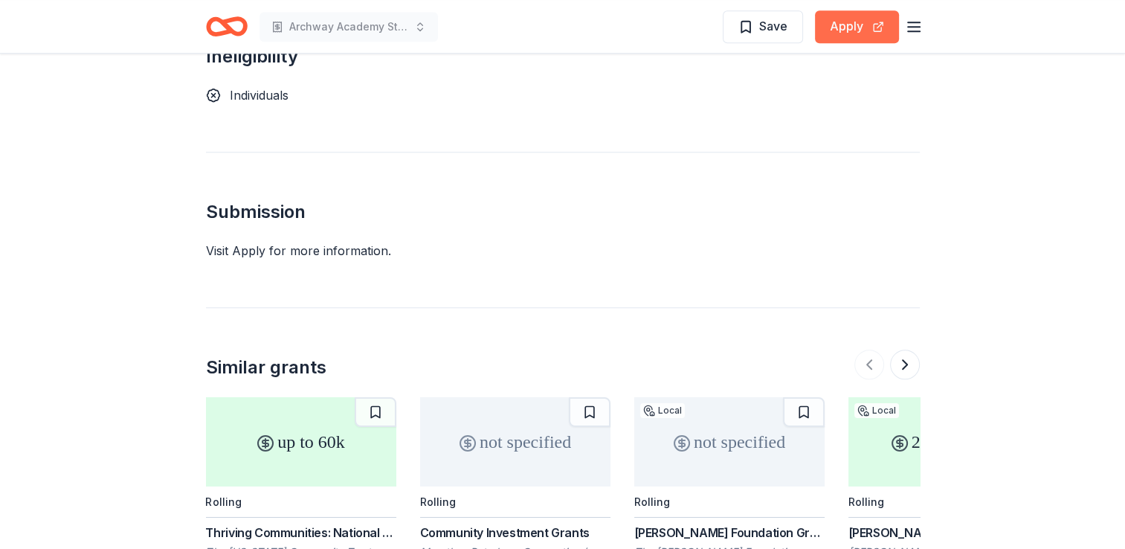
click at [865, 32] on button "Apply" at bounding box center [857, 26] width 84 height 33
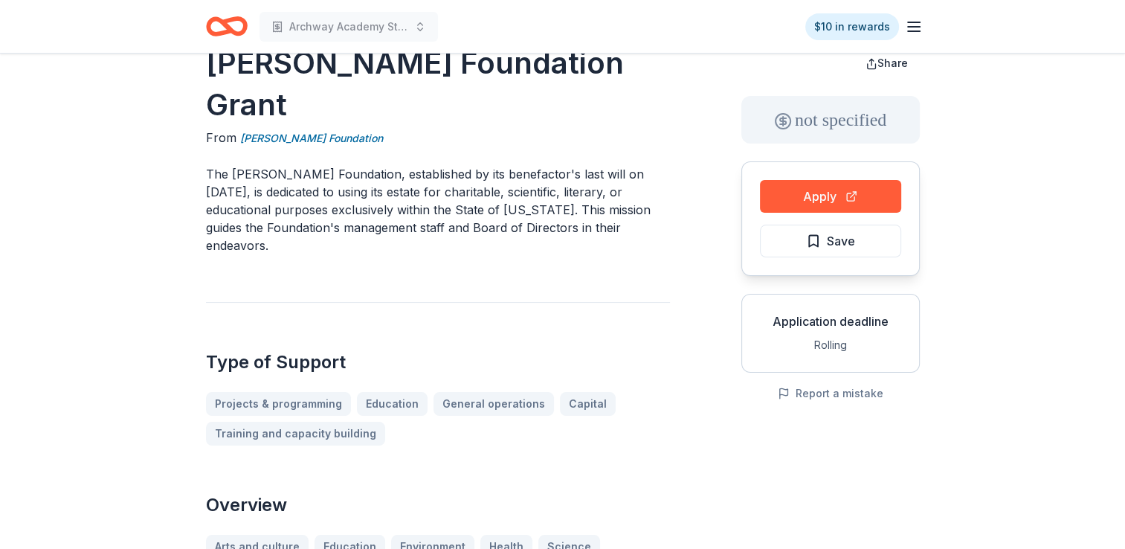
scroll to position [0, 0]
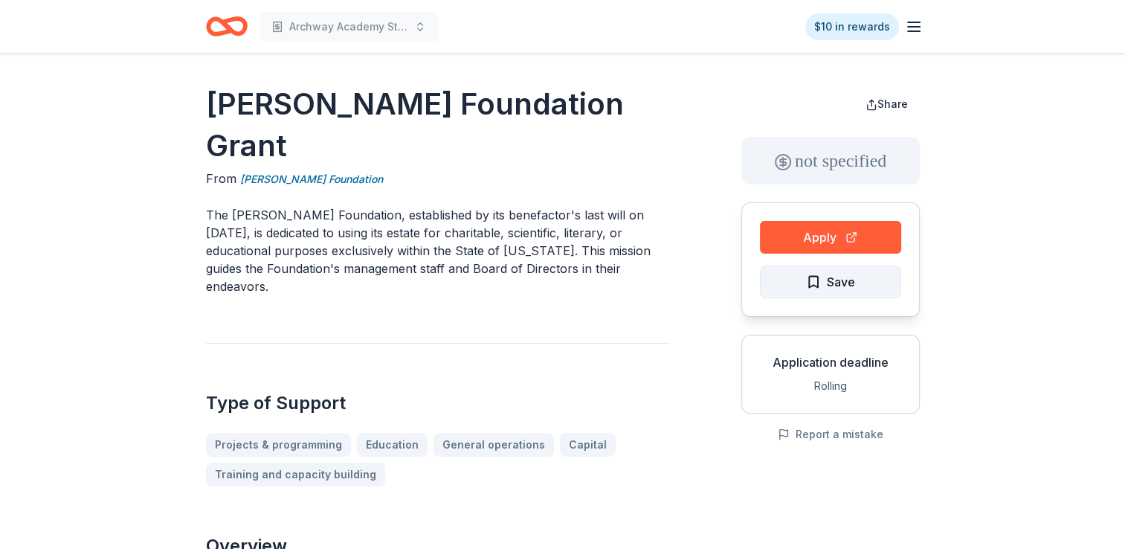
click at [832, 287] on span "Save" at bounding box center [841, 281] width 28 height 19
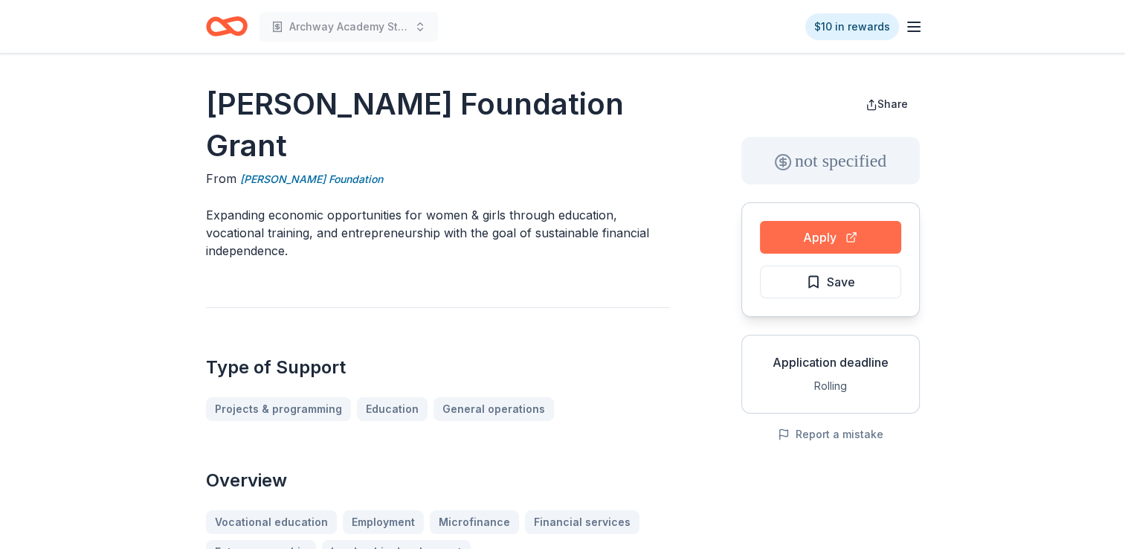
click at [786, 238] on button "Apply" at bounding box center [830, 237] width 141 height 33
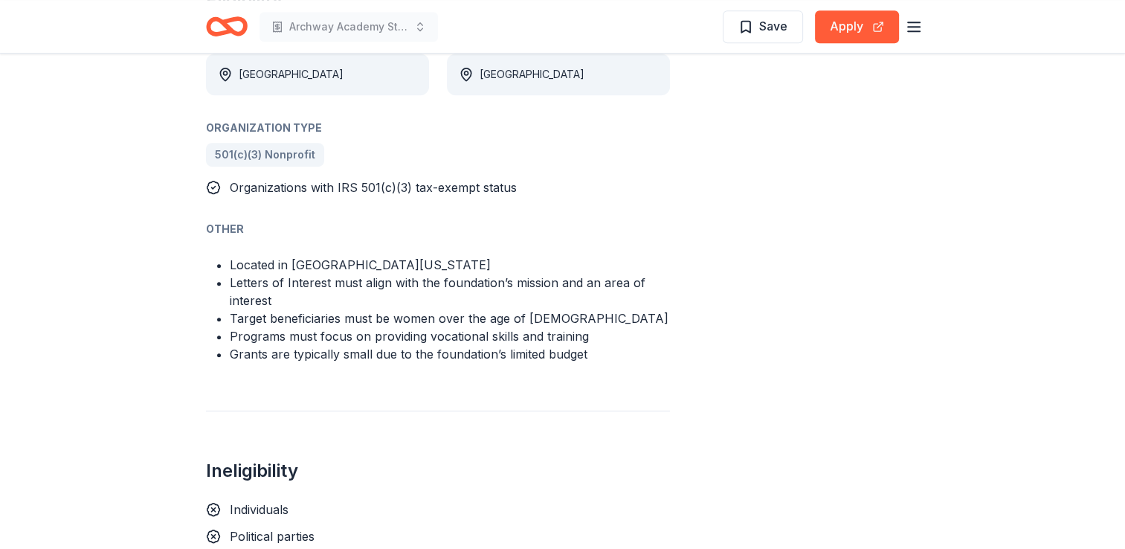
scroll to position [893, 0]
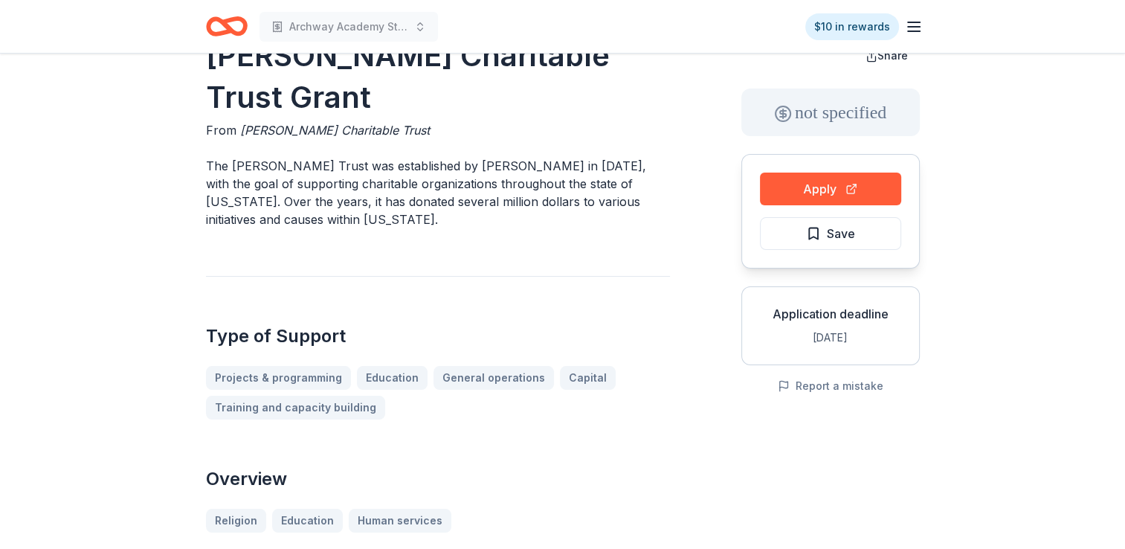
scroll to position [74, 0]
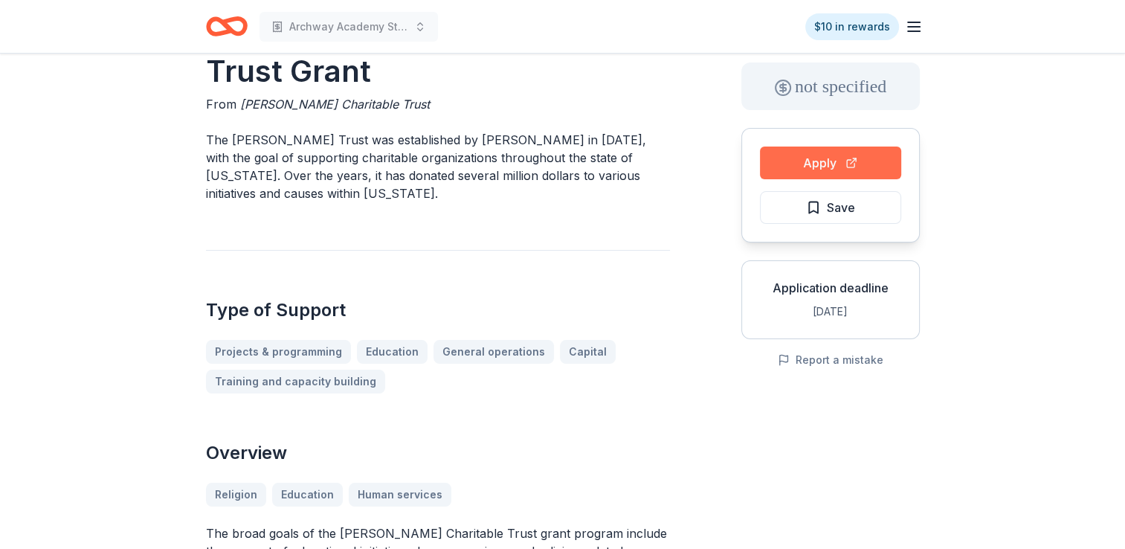
click at [824, 161] on button "Apply" at bounding box center [830, 163] width 141 height 33
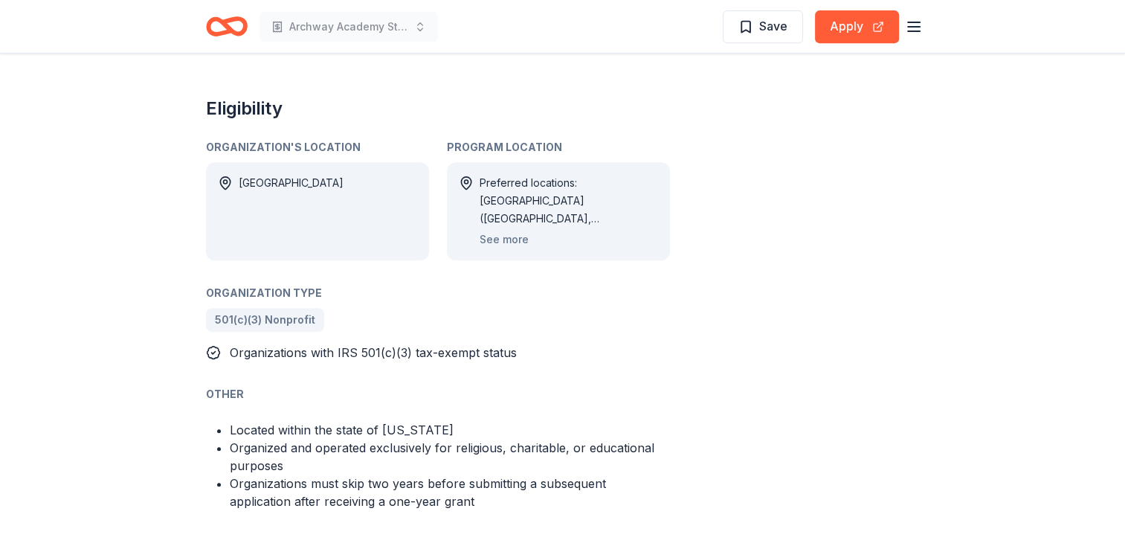
scroll to position [967, 0]
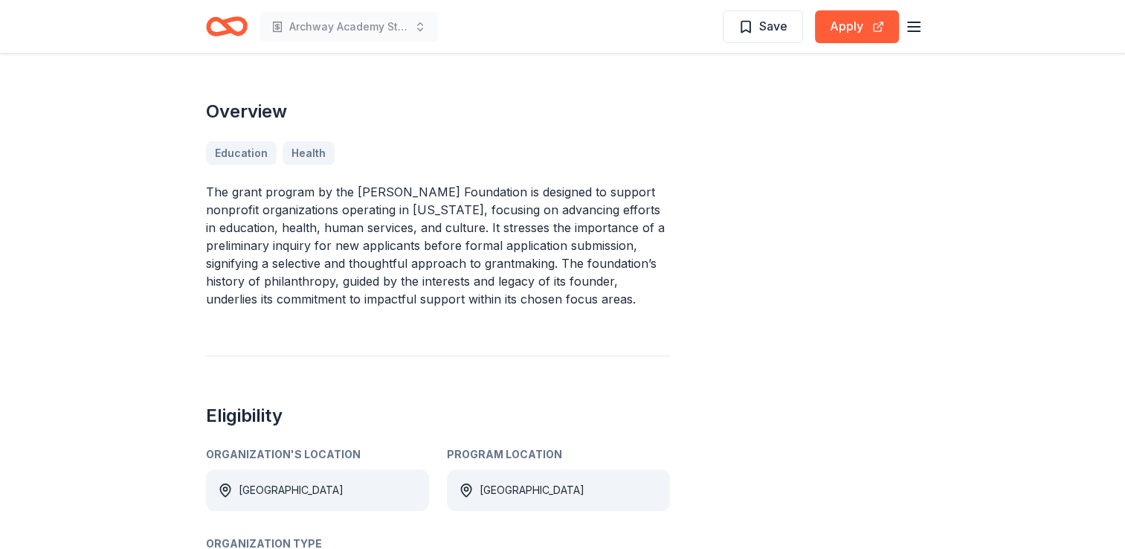
scroll to position [521, 0]
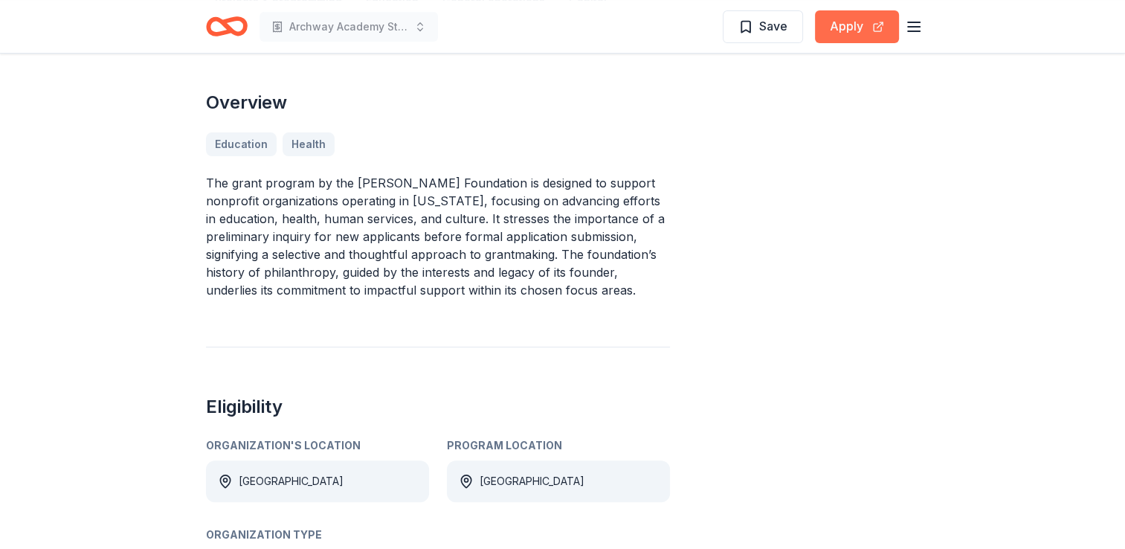
click at [868, 28] on button "Apply" at bounding box center [857, 26] width 84 height 33
